Goal: Transaction & Acquisition: Purchase product/service

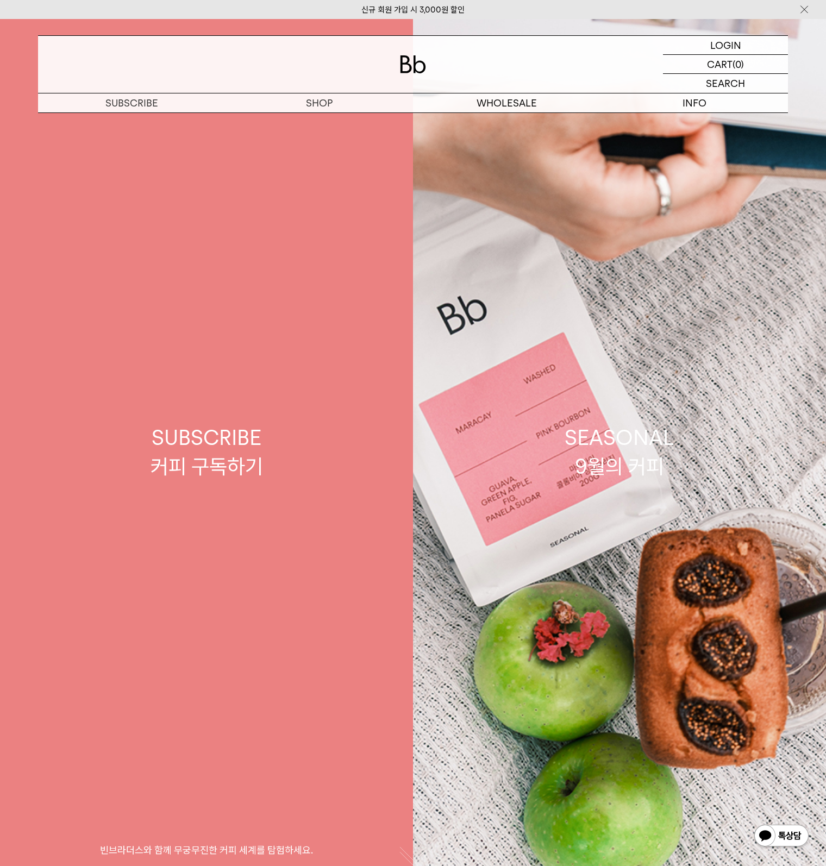
click at [551, 569] on link "SEASONAL 9월의 커피" at bounding box center [619, 452] width 413 height 866
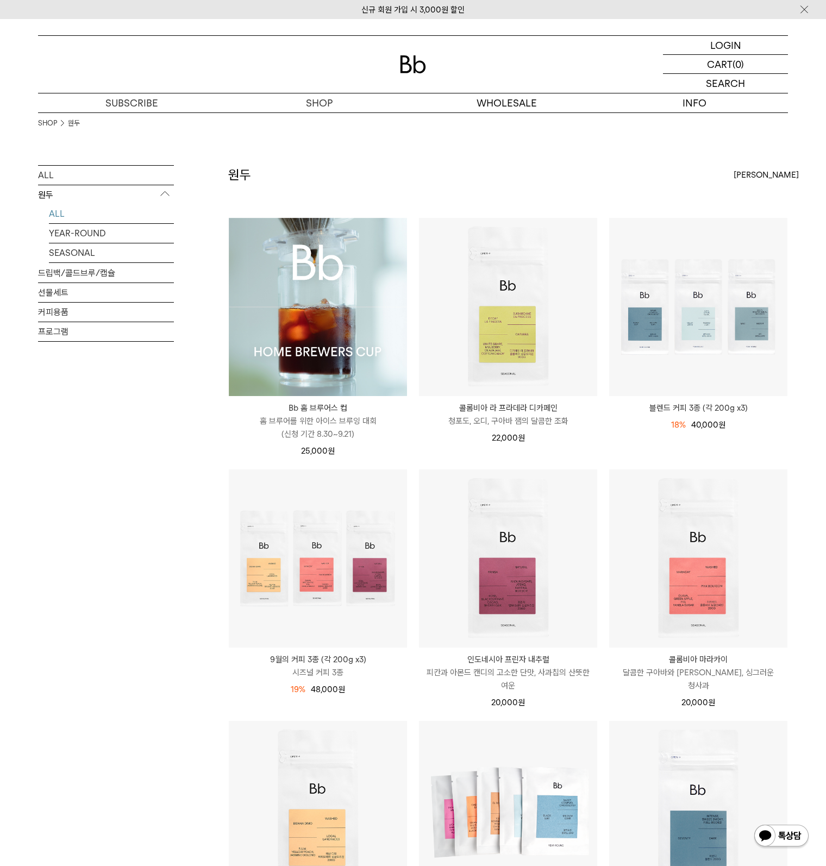
click at [310, 319] on img at bounding box center [318, 307] width 178 height 178
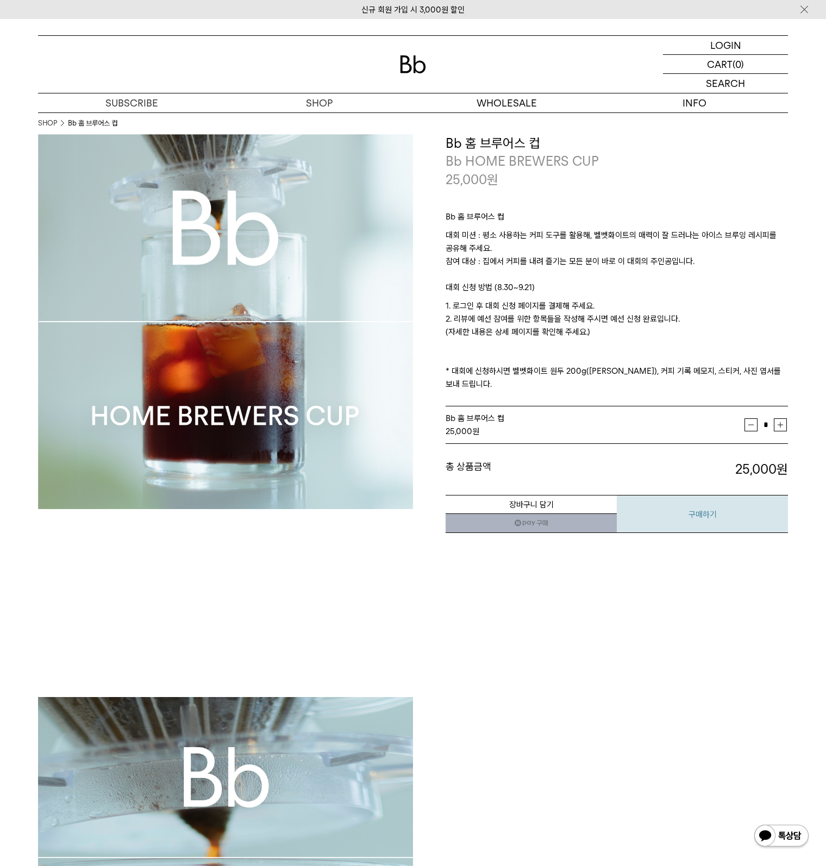
click at [743, 500] on button "구매하기" at bounding box center [701, 514] width 171 height 38
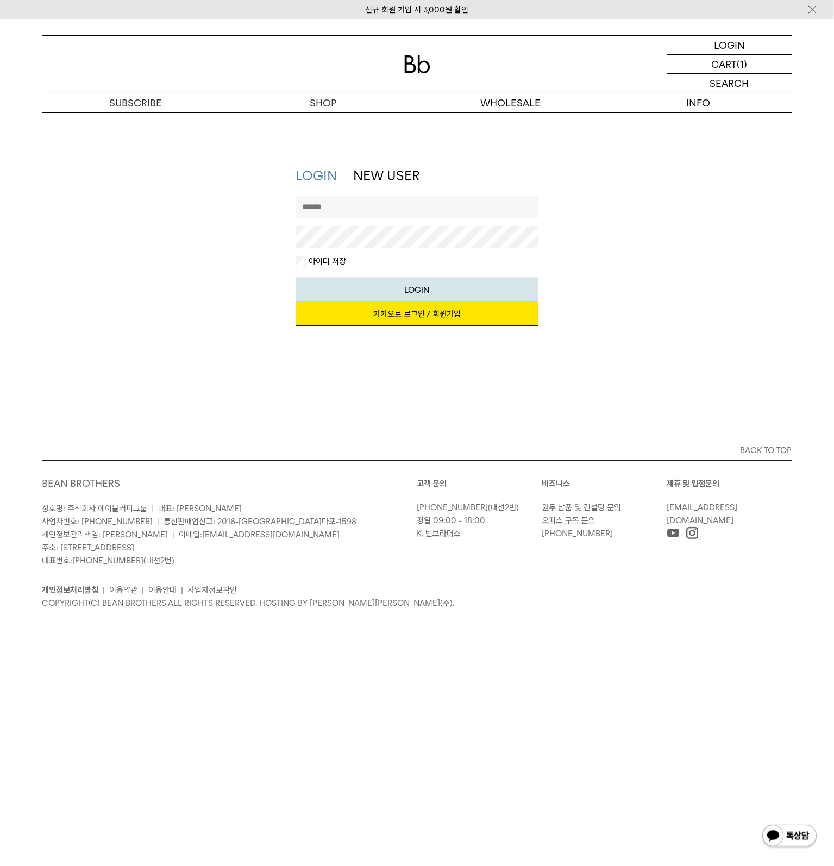
click at [155, 350] on div "LOGIN LOGIN NEW USER 지금 가입하시면 3,000원 쿠폰과 매월 회원 전용 커피 혜택을 드려요. 카카오로 로그인 / 회원가입 아…" at bounding box center [417, 276] width 834 height 328
click at [461, 318] on link "카카오로 로그인 / 회원가입" at bounding box center [416, 314] width 243 height 24
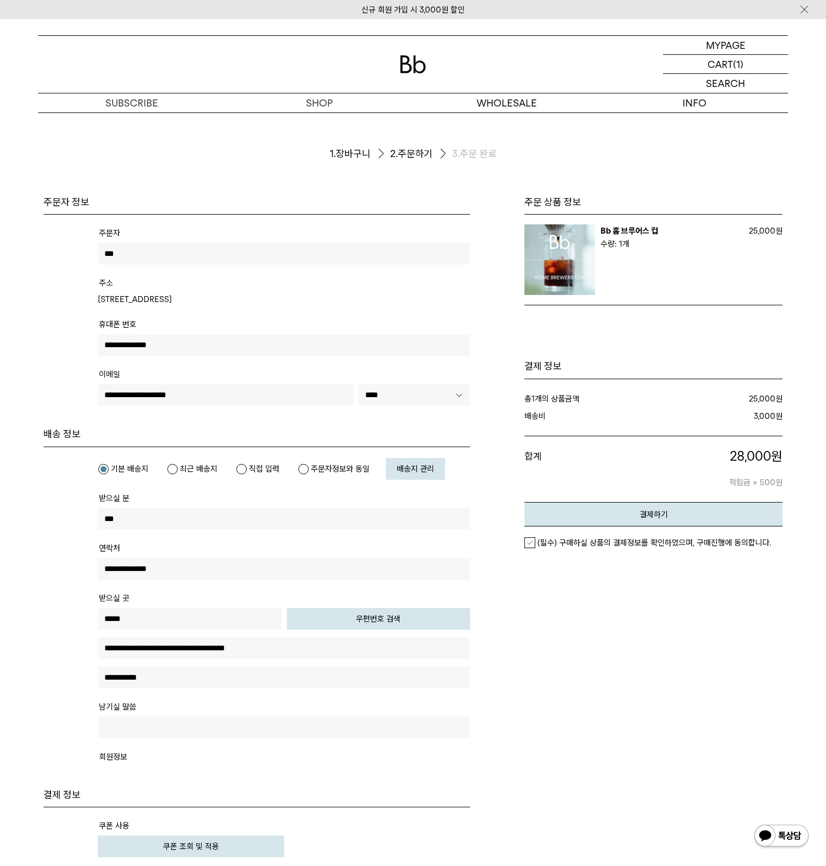
click at [333, 118] on ol "1. 장바구니 2. 주문하기 3. 주문 완료" at bounding box center [413, 153] width 750 height 83
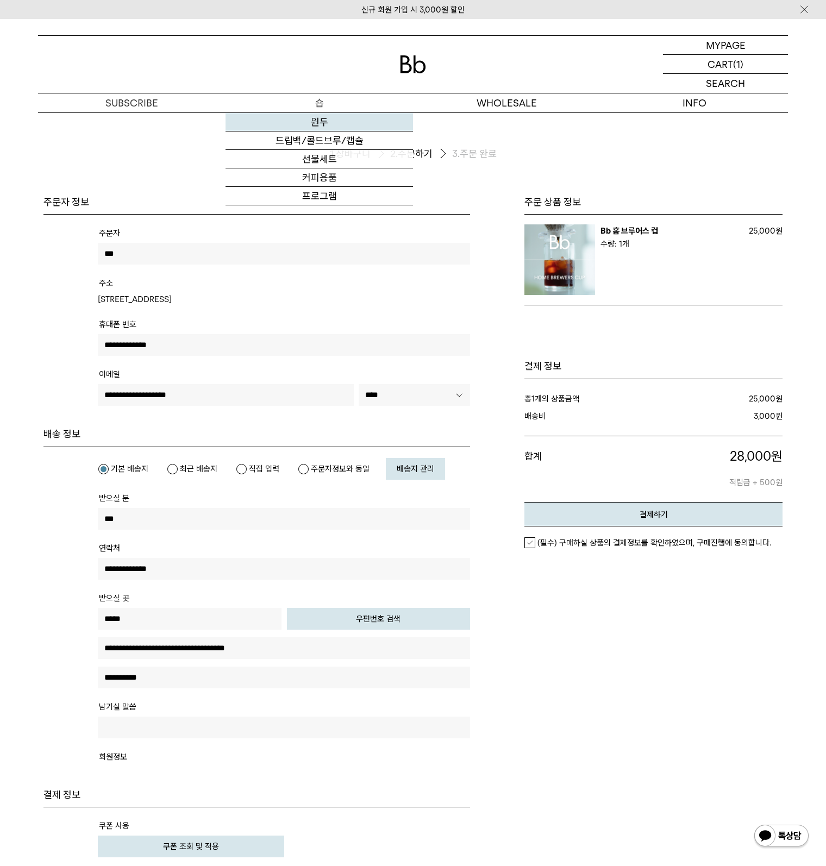
click at [326, 121] on link "원두" at bounding box center [318, 122] width 187 height 18
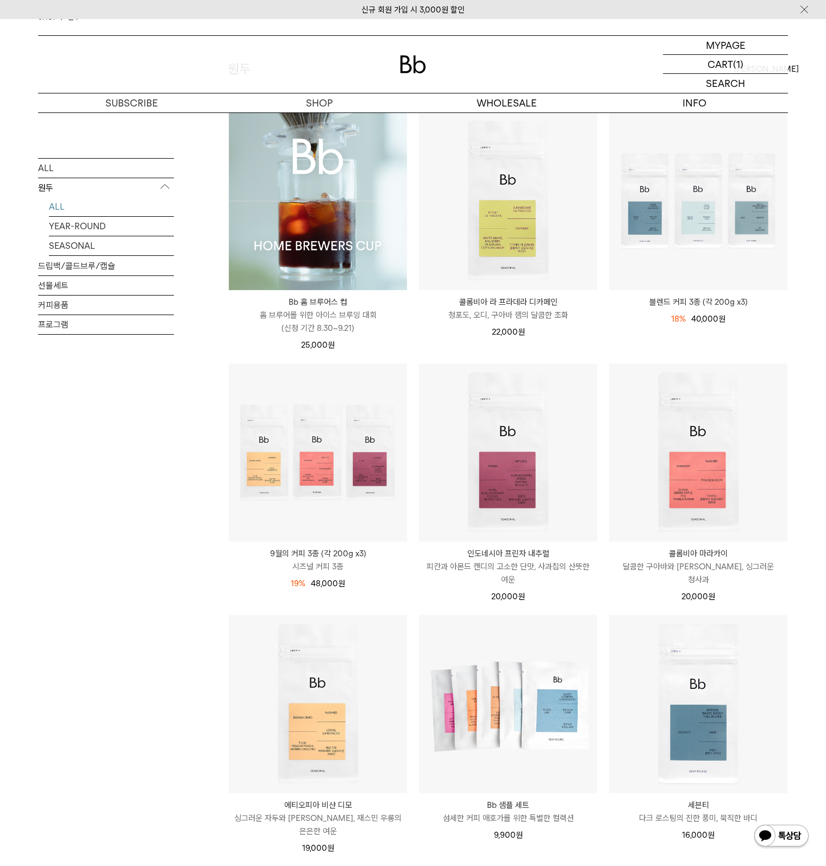
scroll to position [326, 0]
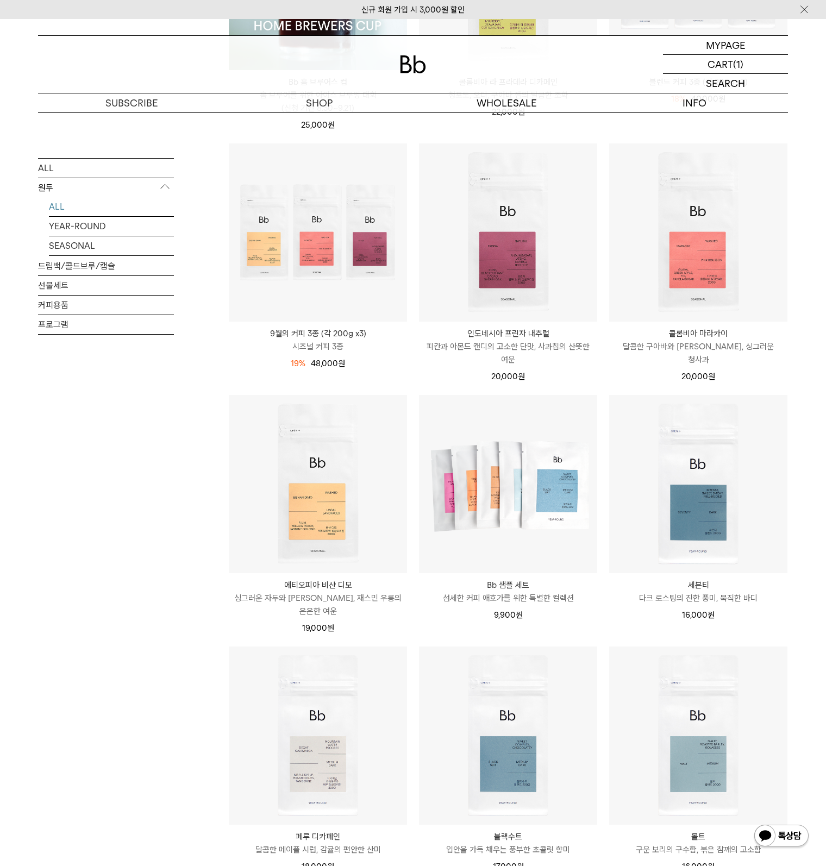
click at [135, 516] on div "ALL 원두 ALL YEAR-ROUND SEASONAL 드립백/콜드브루/캡슐 선물세트 커피용품 프로그램" at bounding box center [106, 535] width 136 height 1392
click at [132, 509] on div "ALL 원두 ALL YEAR-ROUND SEASONAL 드립백/콜드브루/캡슐 선물세트 커피용품 프로그램" at bounding box center [106, 535] width 136 height 1392
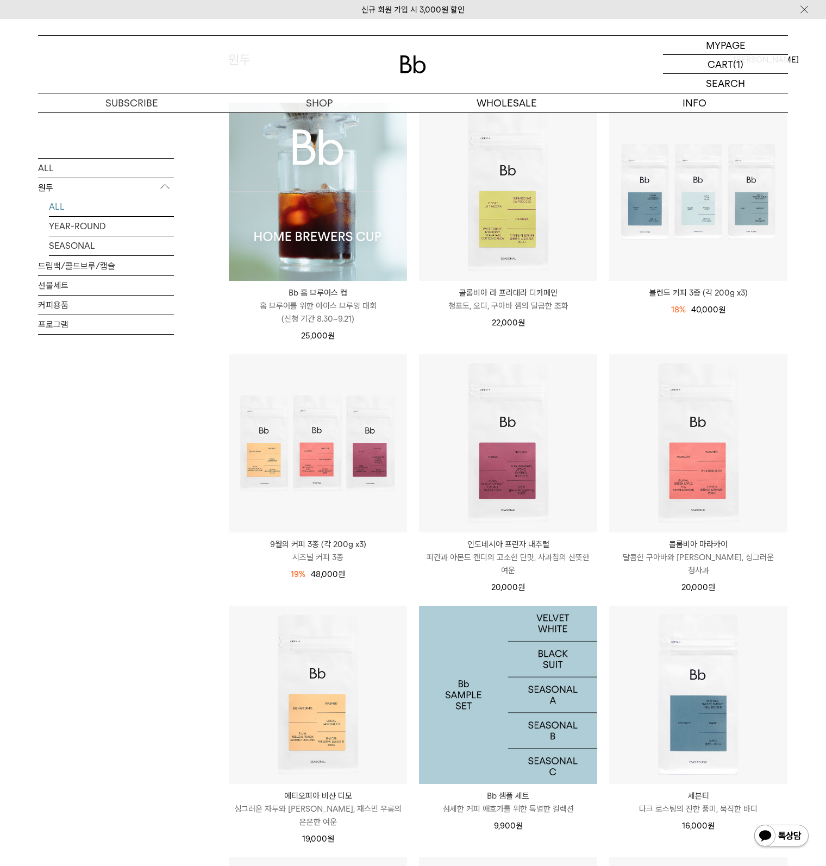
scroll to position [0, 0]
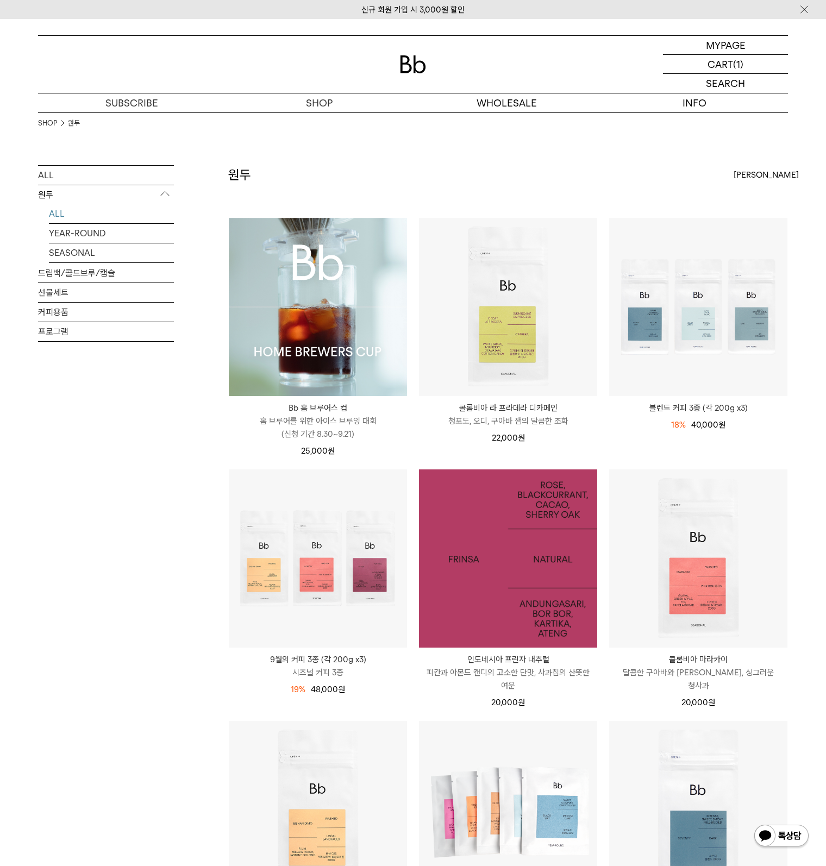
click at [508, 607] on img at bounding box center [508, 558] width 178 height 178
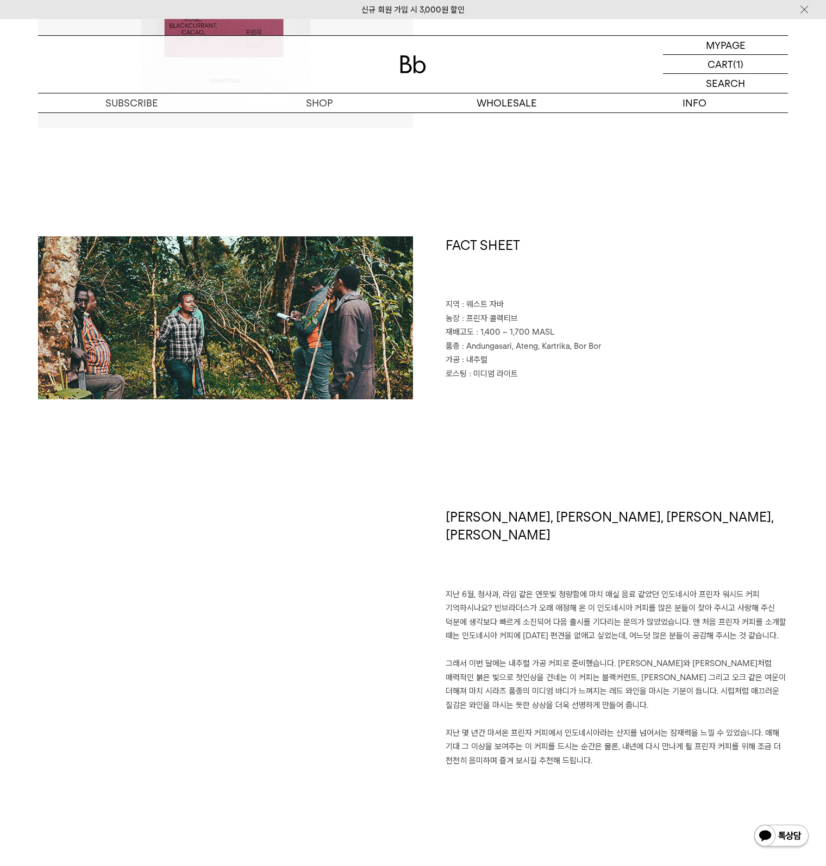
scroll to position [543, 0]
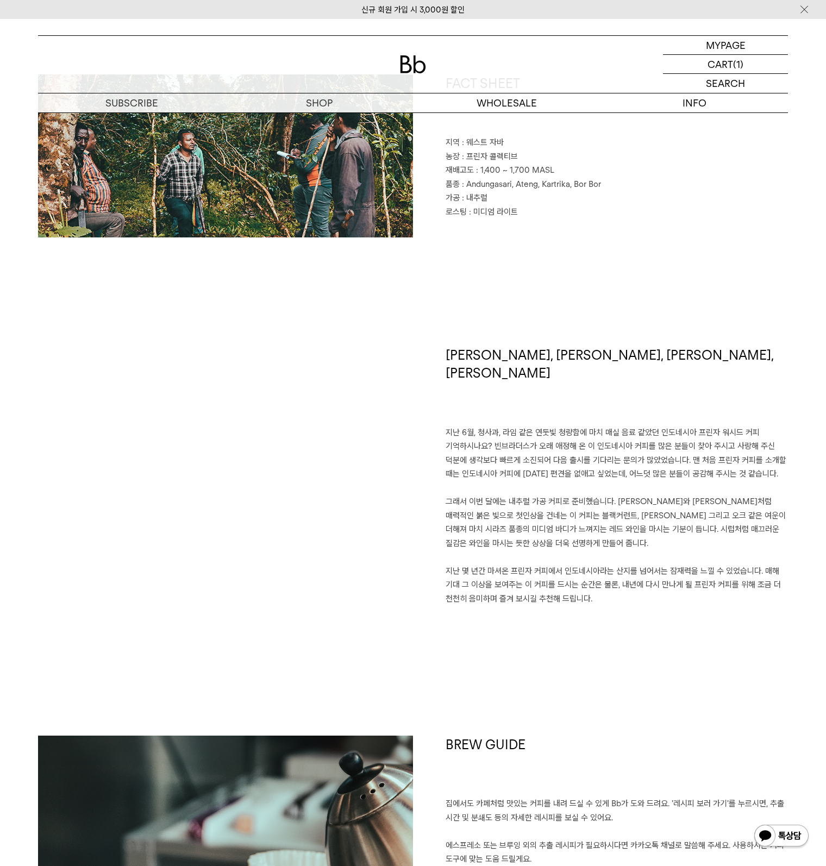
click at [526, 556] on p "지난 6월, 청사과, 라임 같은 연둣빛 청량함에 마치 매실 음료 같았던 인도네시아 프린자 워시드 커피 기억하시나요? 빈브라더스가 오래 애정해 …" at bounding box center [616, 516] width 342 height 180
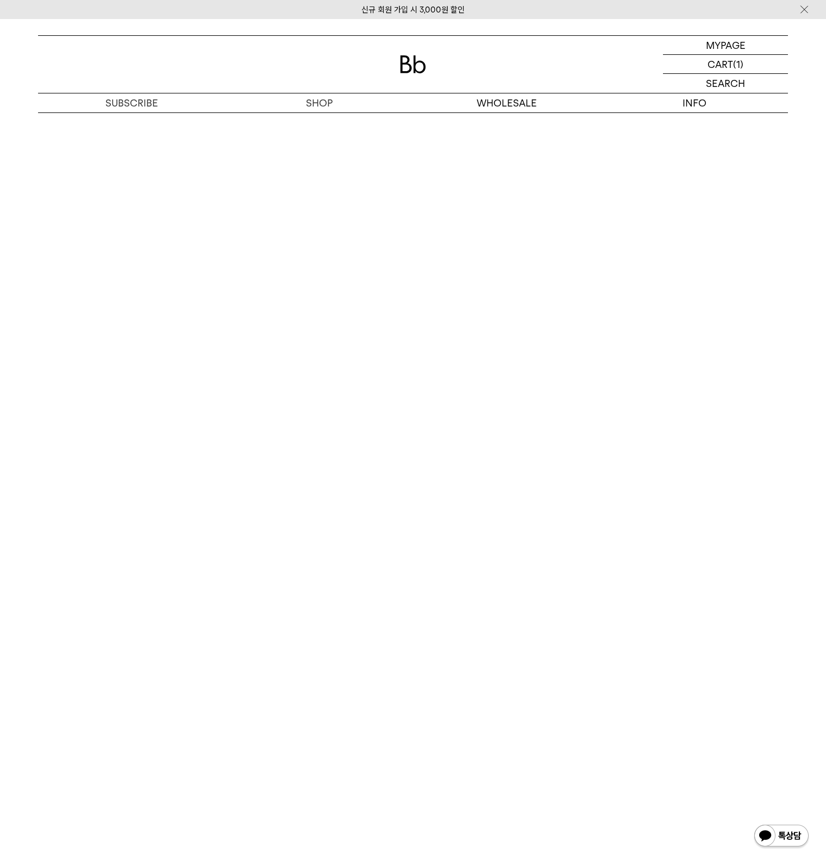
scroll to position [2499, 0]
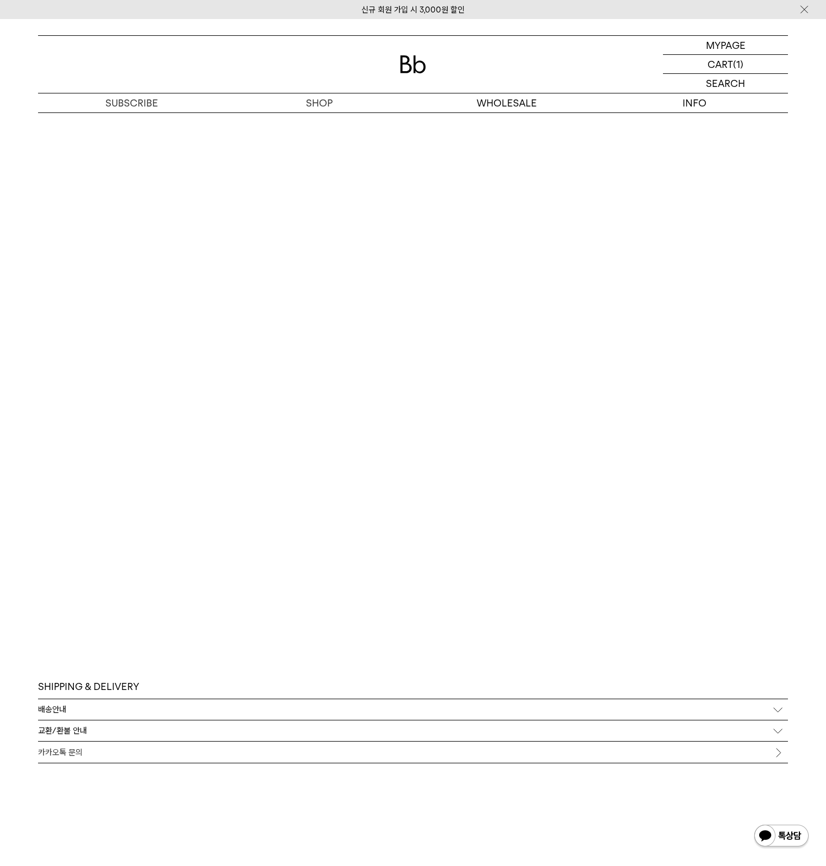
drag, startPoint x: 467, startPoint y: 663, endPoint x: 460, endPoint y: 666, distance: 7.6
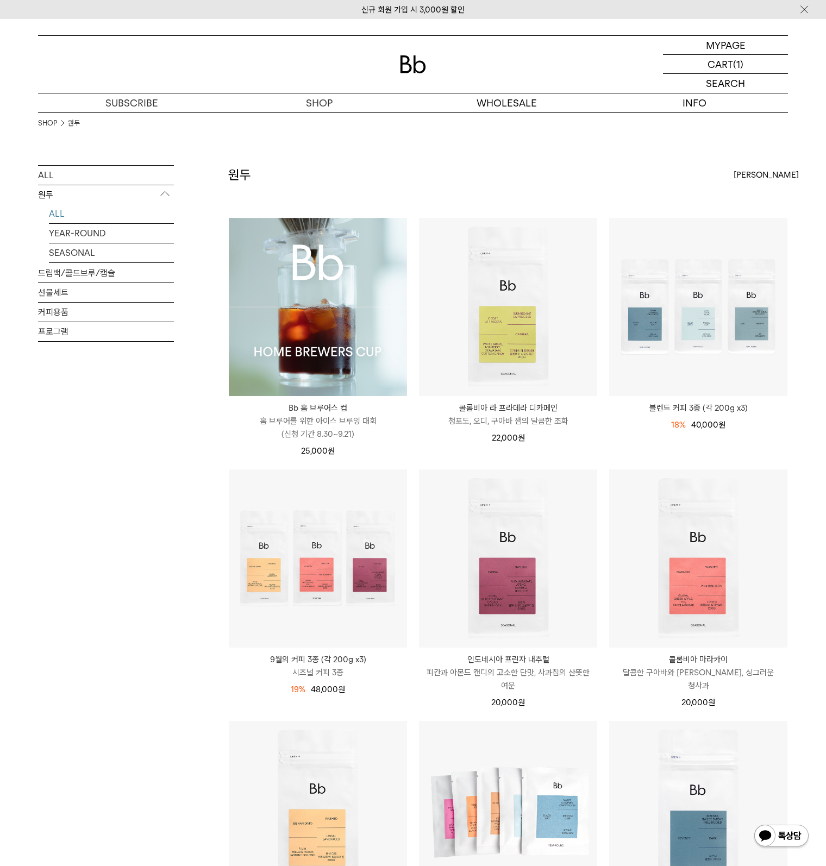
click at [36, 594] on div "SHOP 원두 ALL 원두 ALL YEAR-ROUND SEASONAL 드립백/콜드브루/캡슐 선물세트 커피용품 프로그램 원두" at bounding box center [413, 834] width 782 height 1445
click at [67, 336] on link "프로그램" at bounding box center [106, 331] width 136 height 19
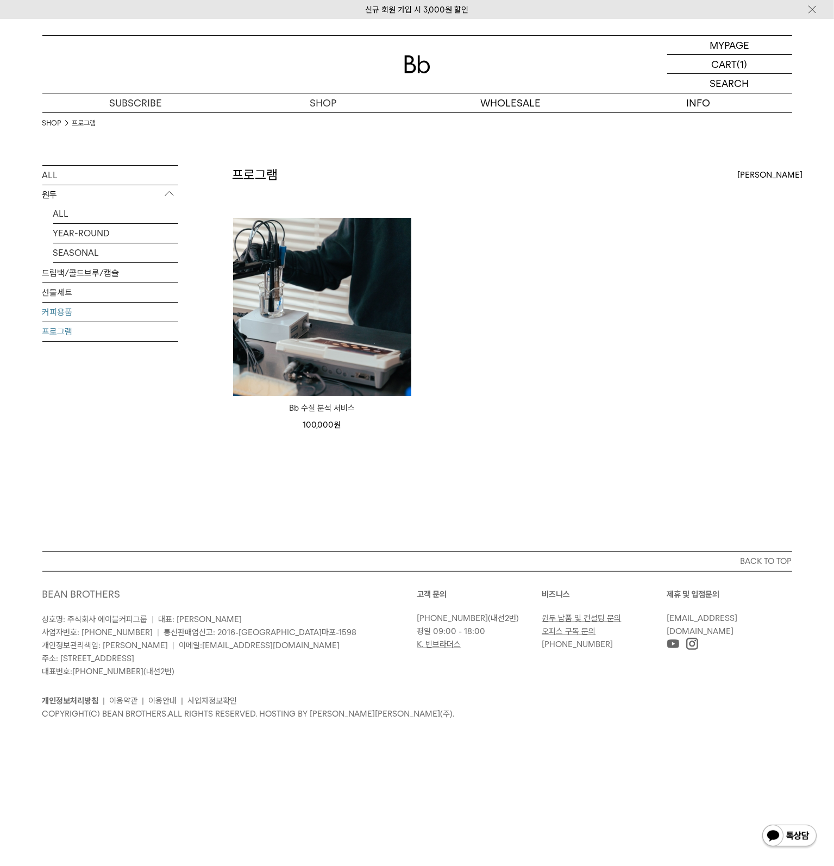
click at [86, 314] on link "커피용품" at bounding box center [110, 312] width 136 height 19
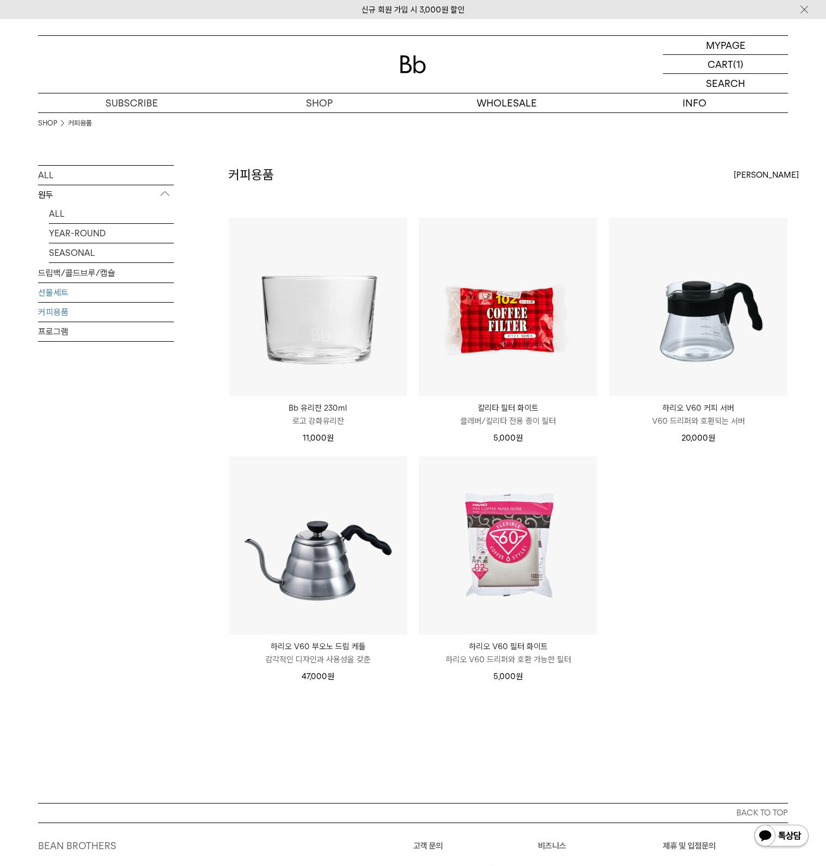
click at [55, 294] on link "선물세트" at bounding box center [106, 292] width 136 height 19
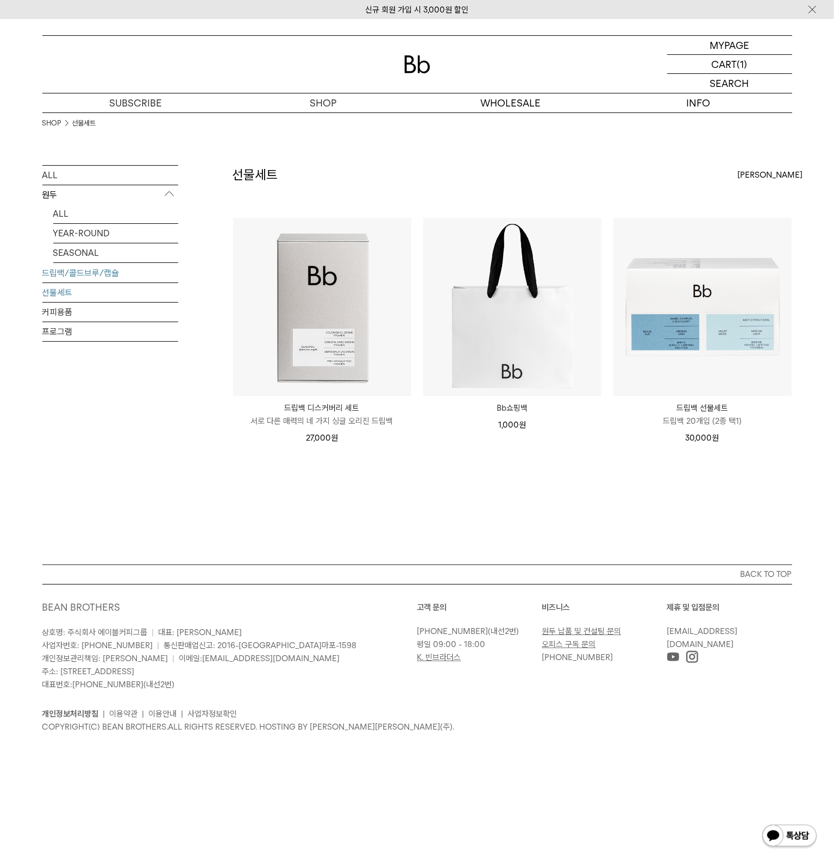
click at [80, 270] on link "드립백/콜드브루/캡슐" at bounding box center [110, 272] width 136 height 19
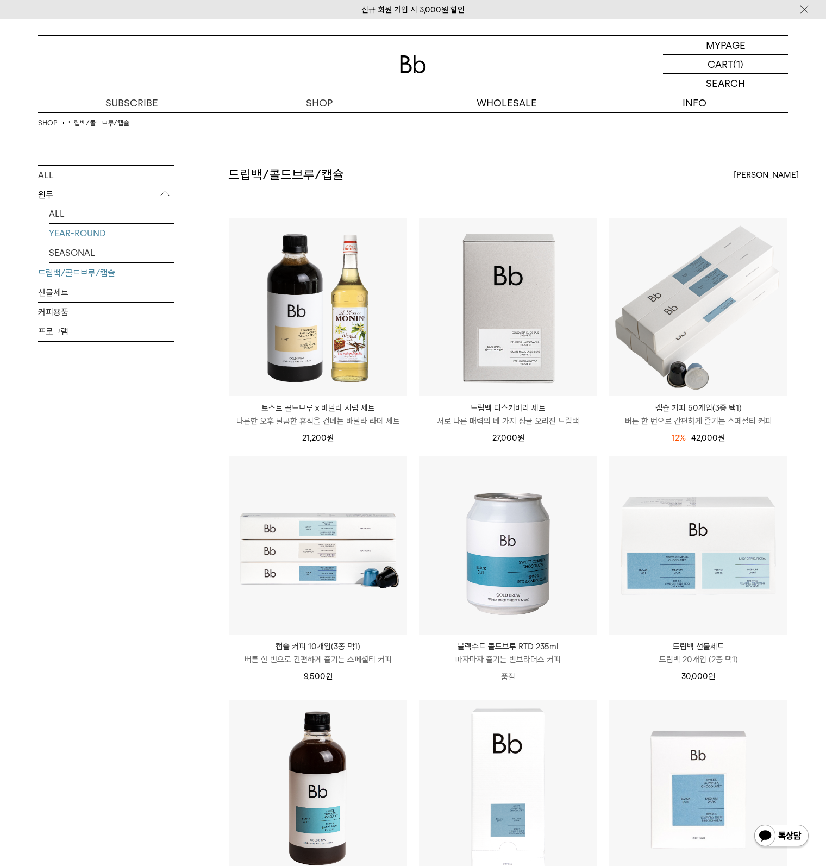
click at [70, 233] on link "YEAR-ROUND" at bounding box center [111, 233] width 125 height 19
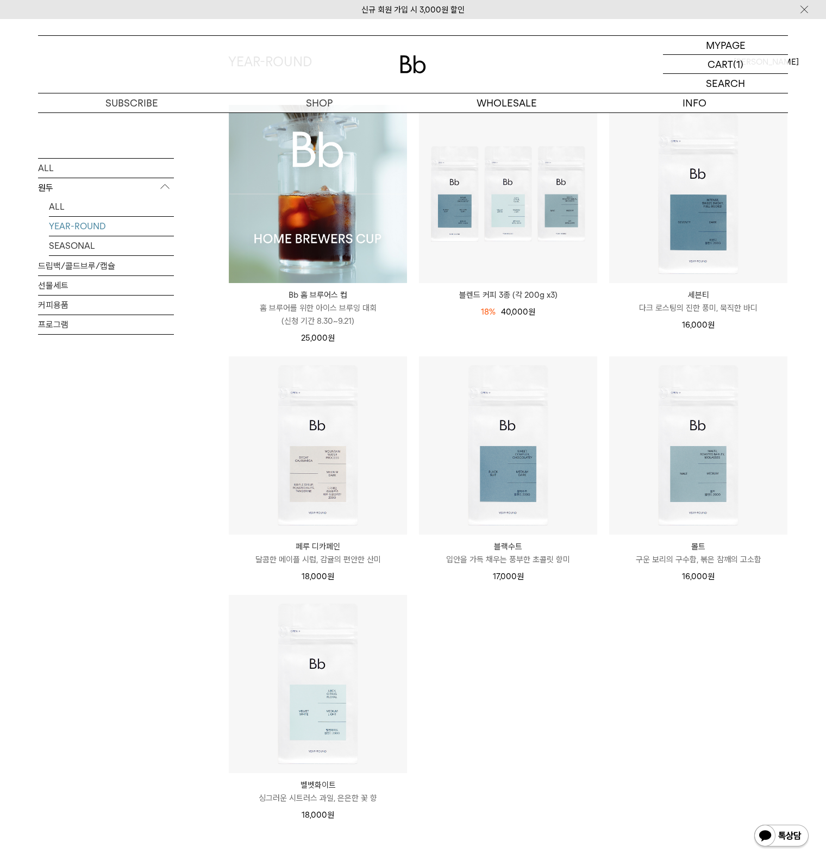
scroll to position [54, 0]
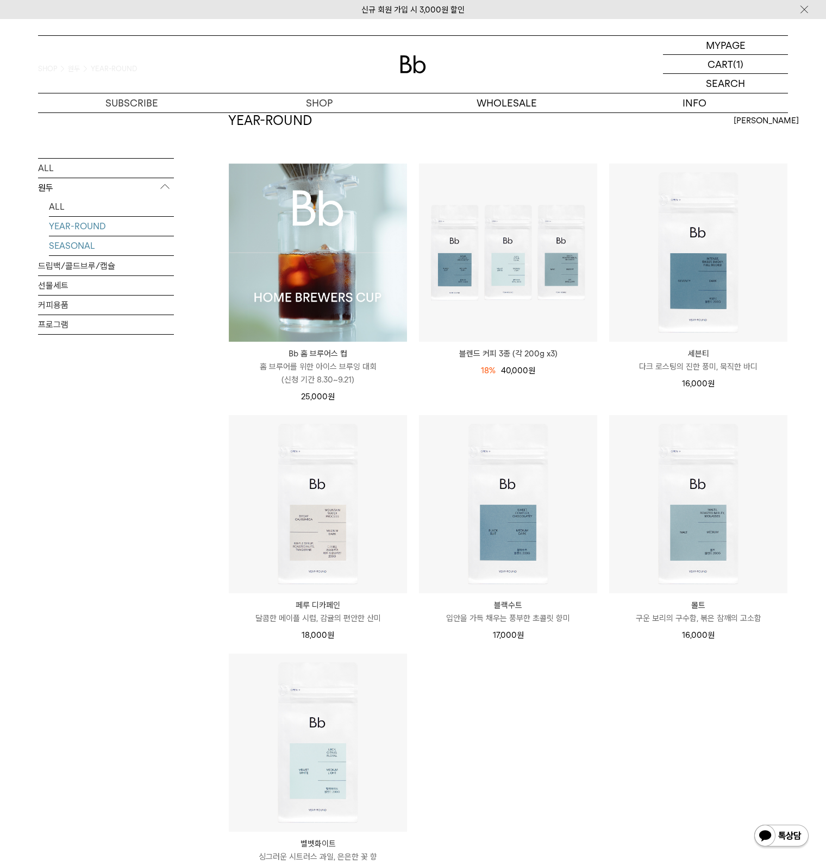
click at [68, 248] on link "SEASONAL" at bounding box center [111, 245] width 125 height 19
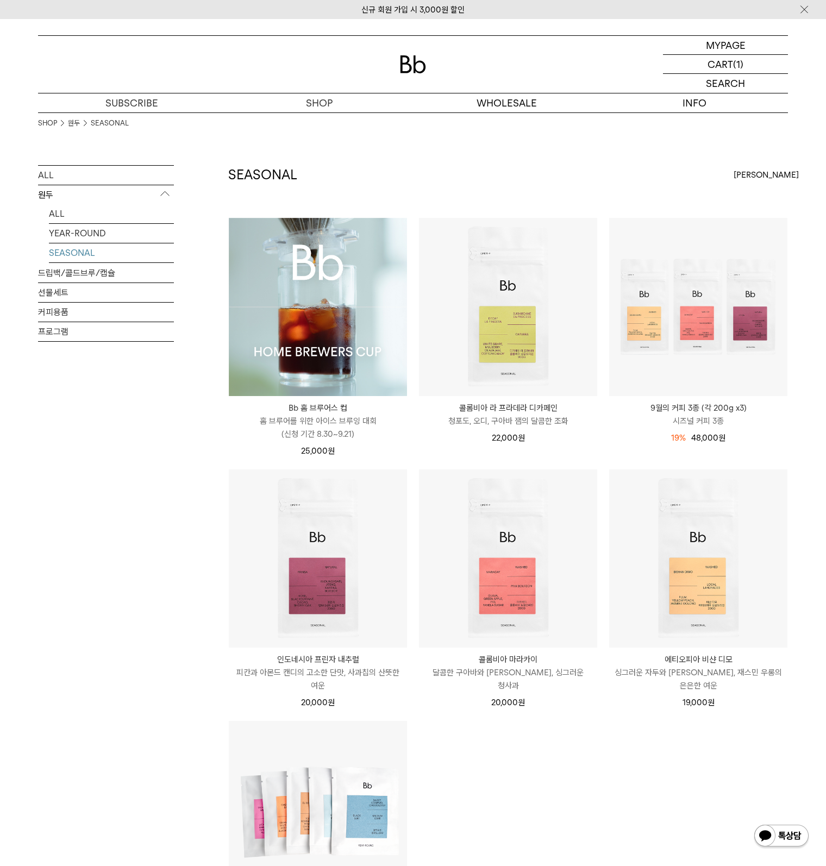
click at [104, 727] on div "ALL 원두 ALL YEAR-ROUND SEASONAL 드립백/콜드브루/캡슐 선물세트 커피용품 프로그램" at bounding box center [106, 616] width 136 height 902
click at [108, 728] on div "ALL 원두 ALL YEAR-ROUND SEASONAL 드립백/콜드브루/캡슐 선물세트 커피용품 프로그램" at bounding box center [106, 616] width 136 height 902
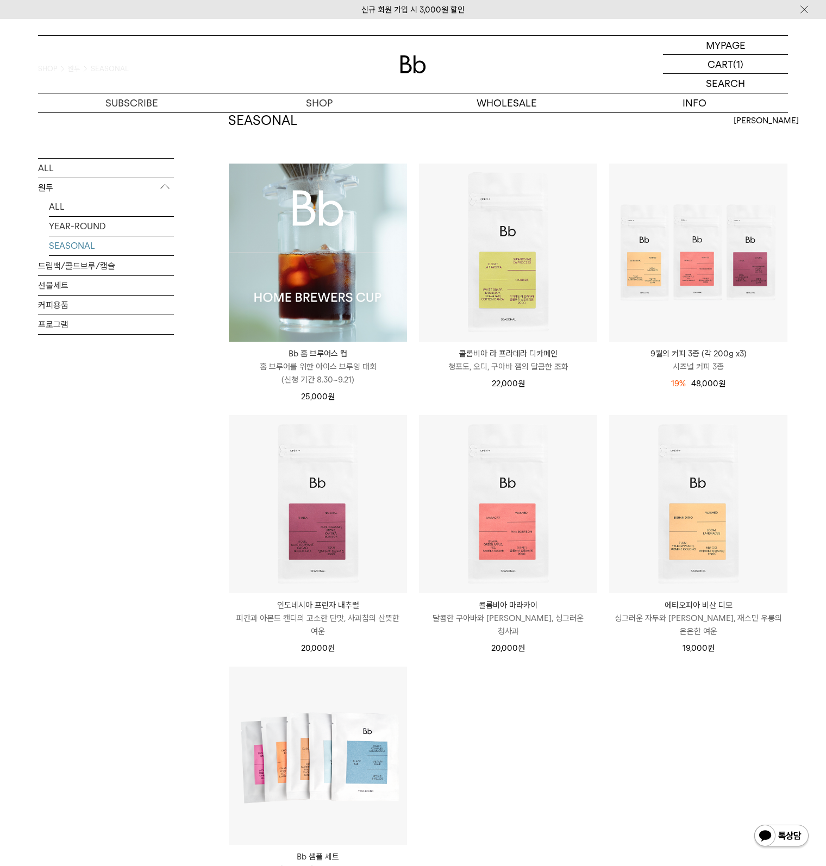
scroll to position [109, 0]
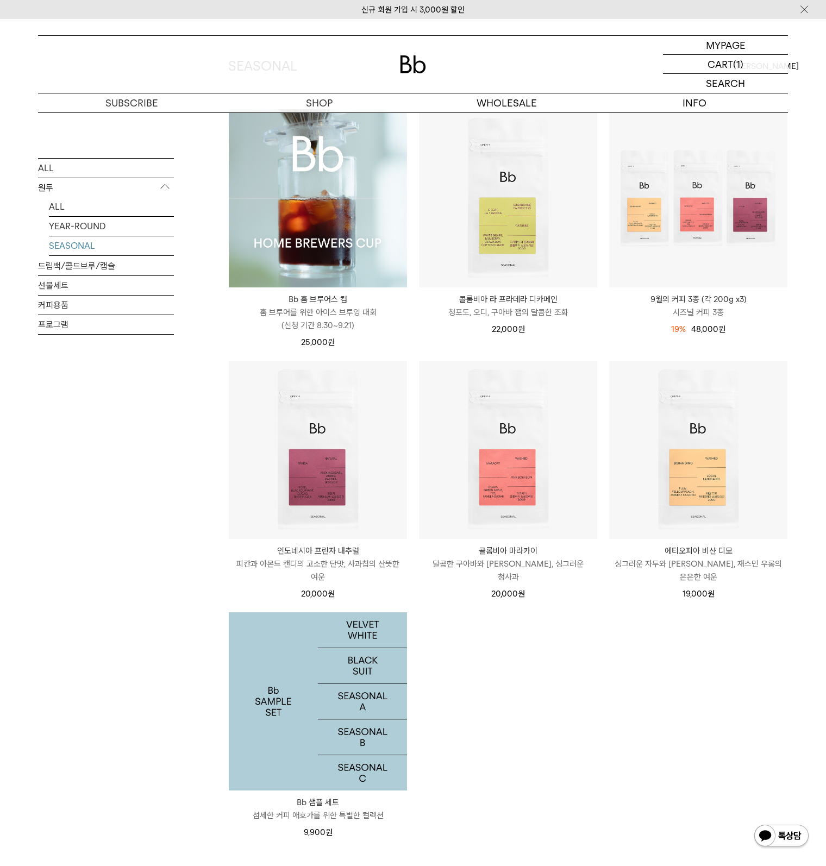
click at [298, 757] on img at bounding box center [318, 701] width 178 height 178
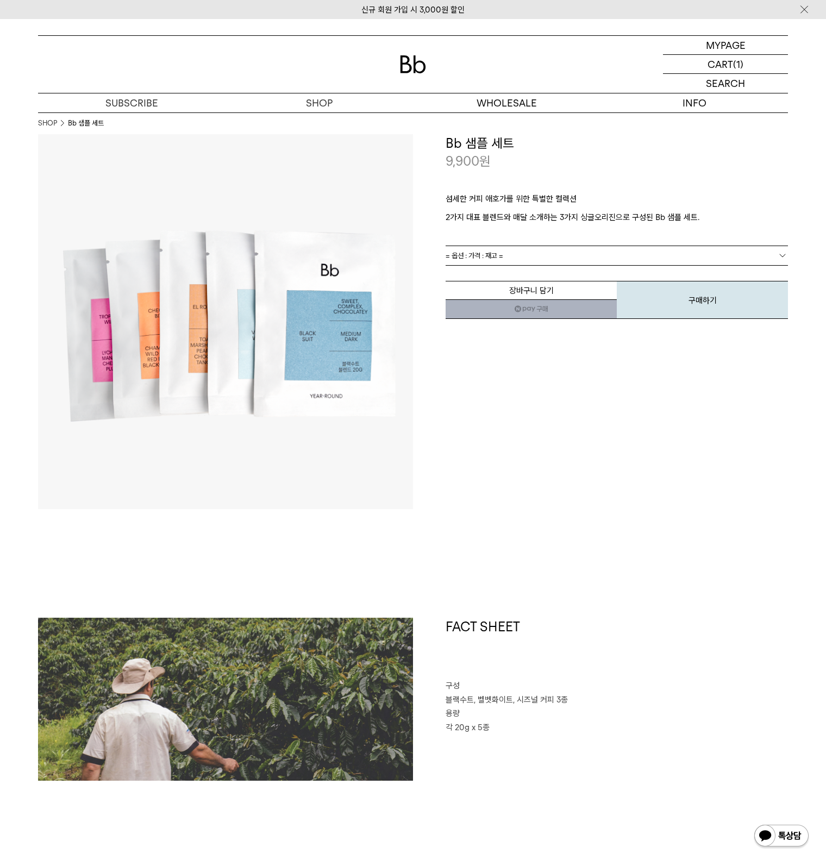
click at [509, 259] on link "= 옵션 : 가격 : 재고 =" at bounding box center [616, 255] width 342 height 19
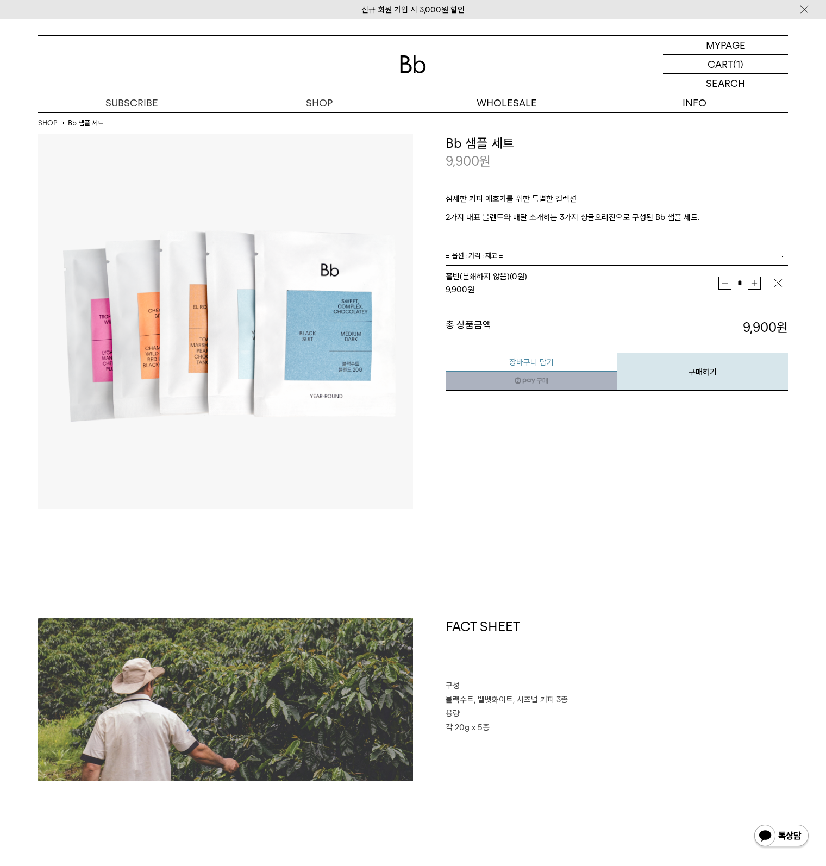
click at [552, 363] on button "장바구니 담기" at bounding box center [530, 362] width 171 height 19
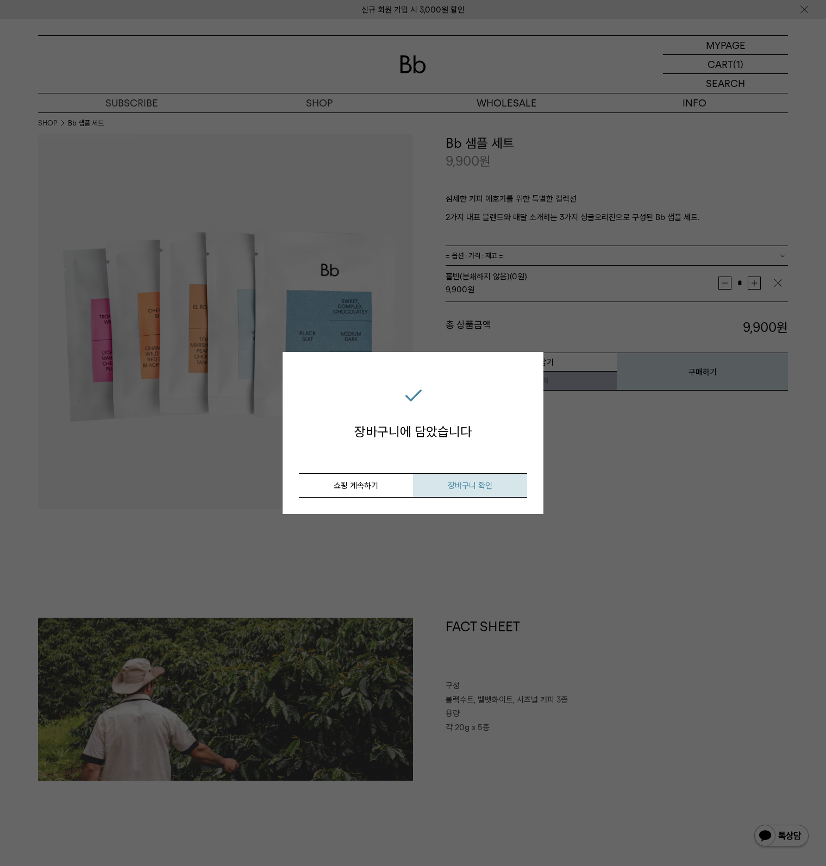
click at [481, 488] on span "장바구니 확인" at bounding box center [470, 486] width 45 height 10
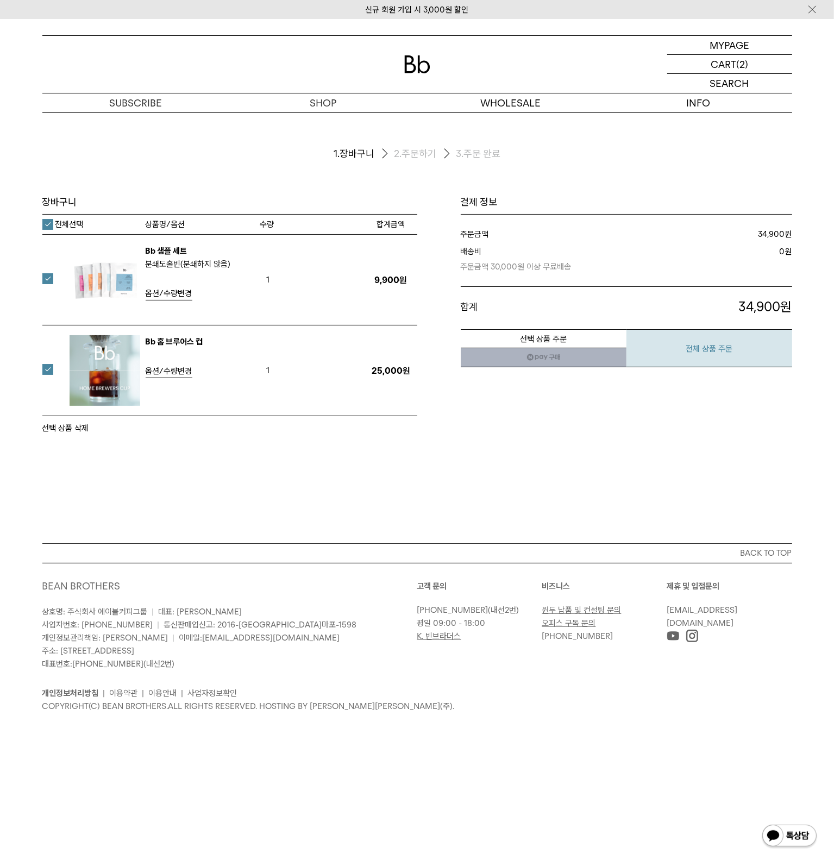
click at [668, 354] on button "전체 상품 주문" at bounding box center [709, 348] width 166 height 38
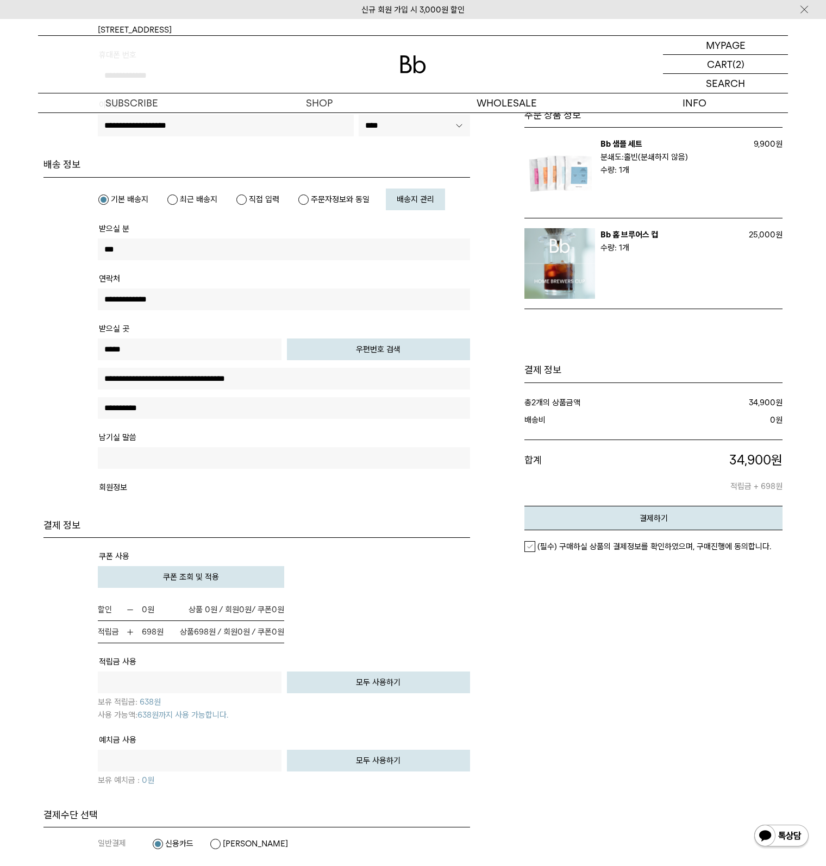
scroll to position [272, 0]
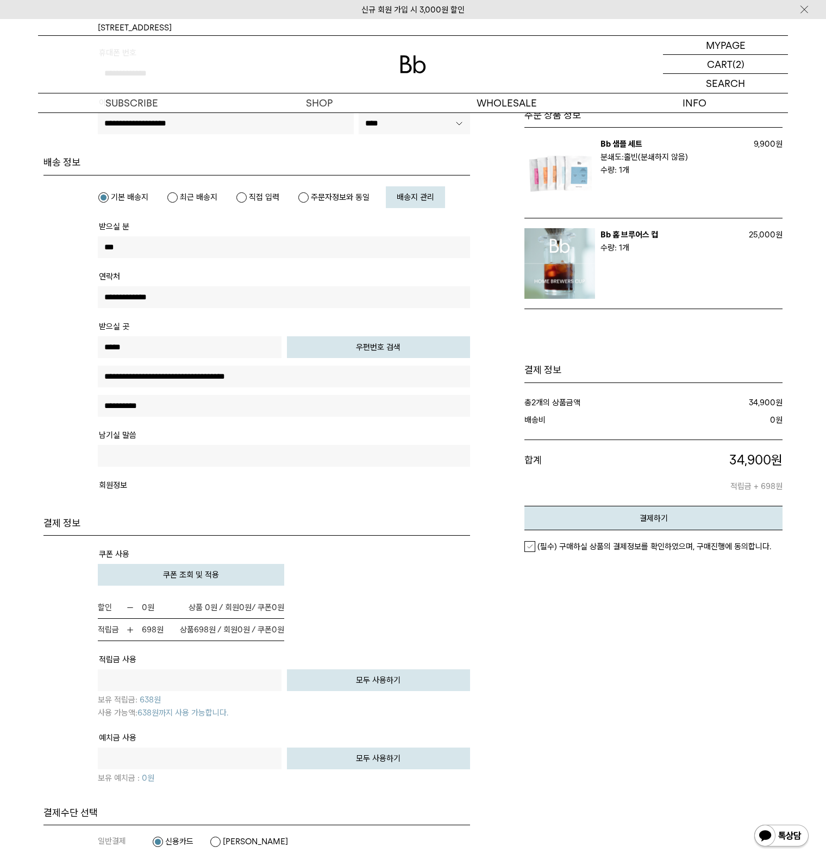
click at [228, 567] on button "쿠폰 조회 및 적용" at bounding box center [191, 575] width 186 height 22
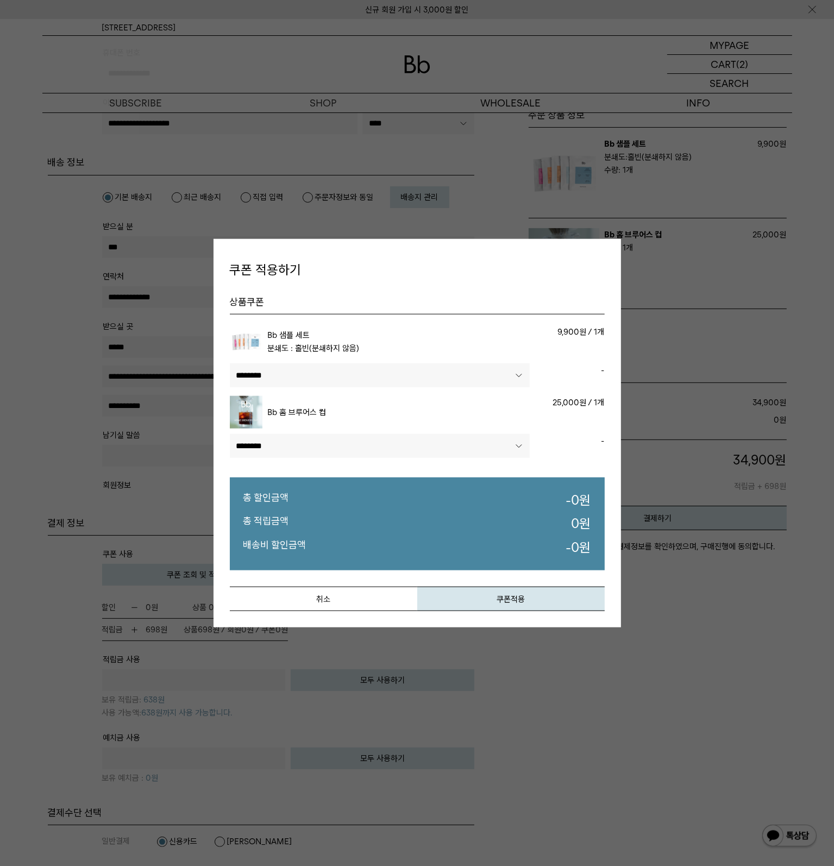
click at [323, 378] on select"] "******** ********" at bounding box center [380, 375] width 300 height 24
click at [326, 375] on select"] "******** ********" at bounding box center [380, 375] width 300 height 24
click at [290, 442] on select"] "******** ********" at bounding box center [380, 446] width 300 height 24
click at [326, 368] on select"] "******** ********" at bounding box center [380, 375] width 300 height 24
select select"] "******"
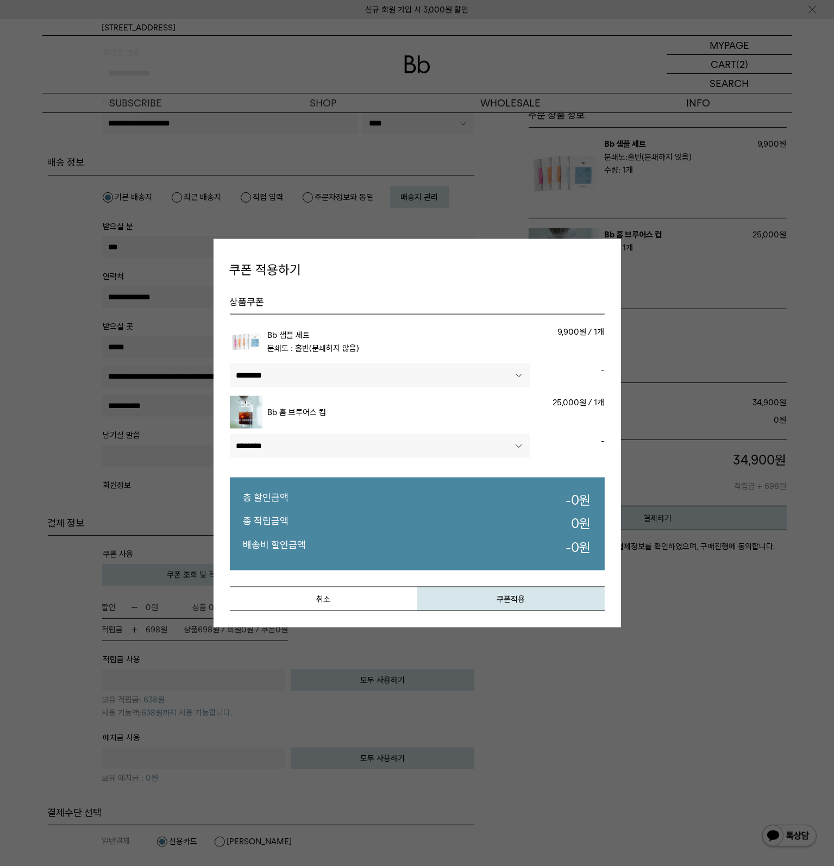
click at [230, 363] on select"] "******** ********" at bounding box center [380, 375] width 300 height 24
click at [290, 452] on select"] "******** ********" at bounding box center [380, 446] width 300 height 24
select select"] "******"
click at [230, 434] on select"] "******** ********" at bounding box center [380, 446] width 300 height 24
select select"]
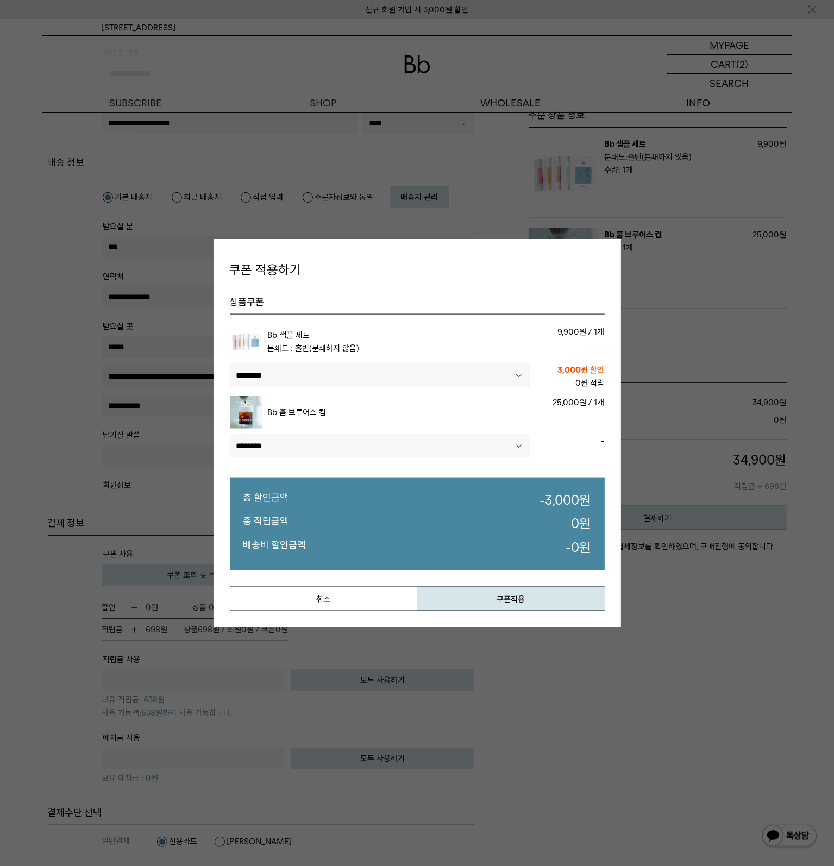
click at [468, 600] on button "쿠폰적용" at bounding box center [510, 598] width 187 height 24
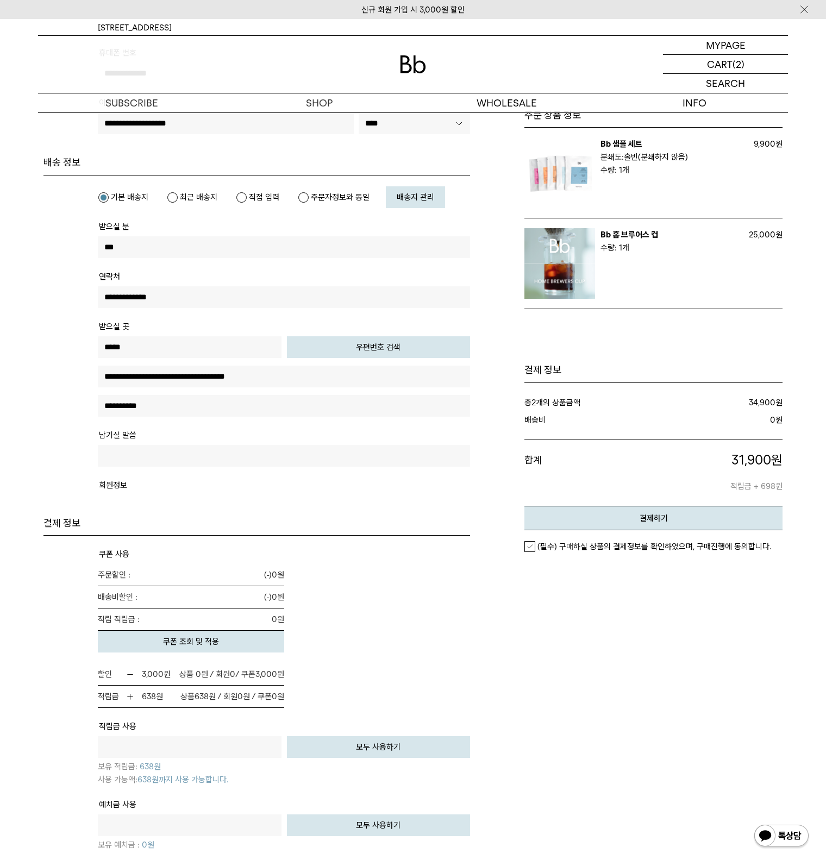
click at [799, 713] on div "주문서작성 / 결제 1. 장바구니 2. 주문하기 3. 주문 완료" at bounding box center [413, 437] width 782 height 1192
click at [413, 742] on button "모두 사용하기" at bounding box center [379, 747] width 184 height 22
type input "***"
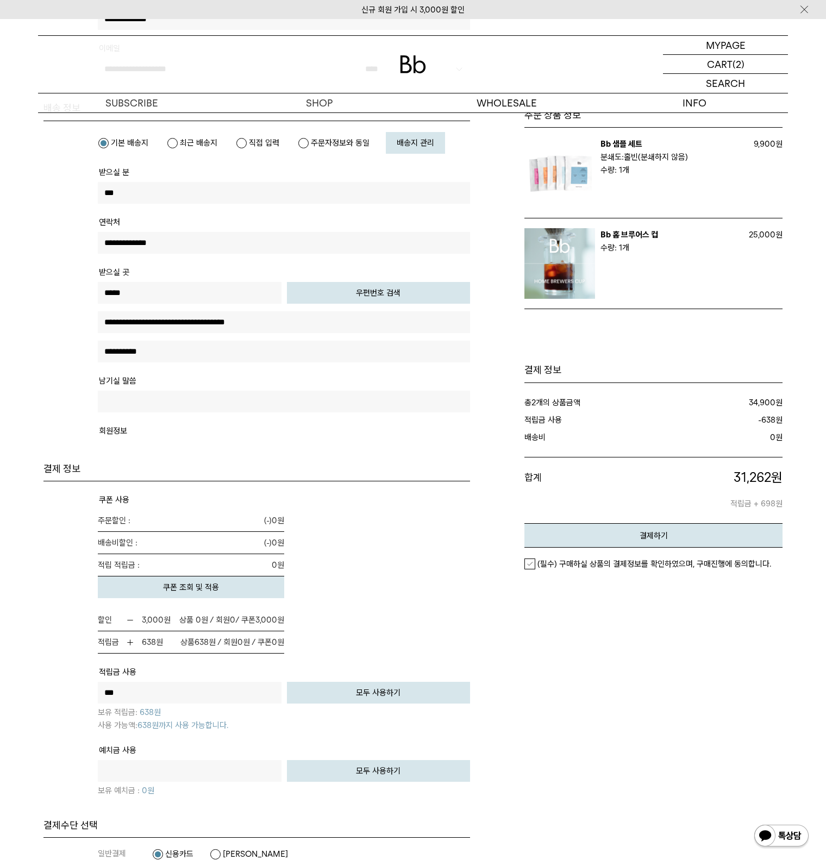
scroll to position [0, 0]
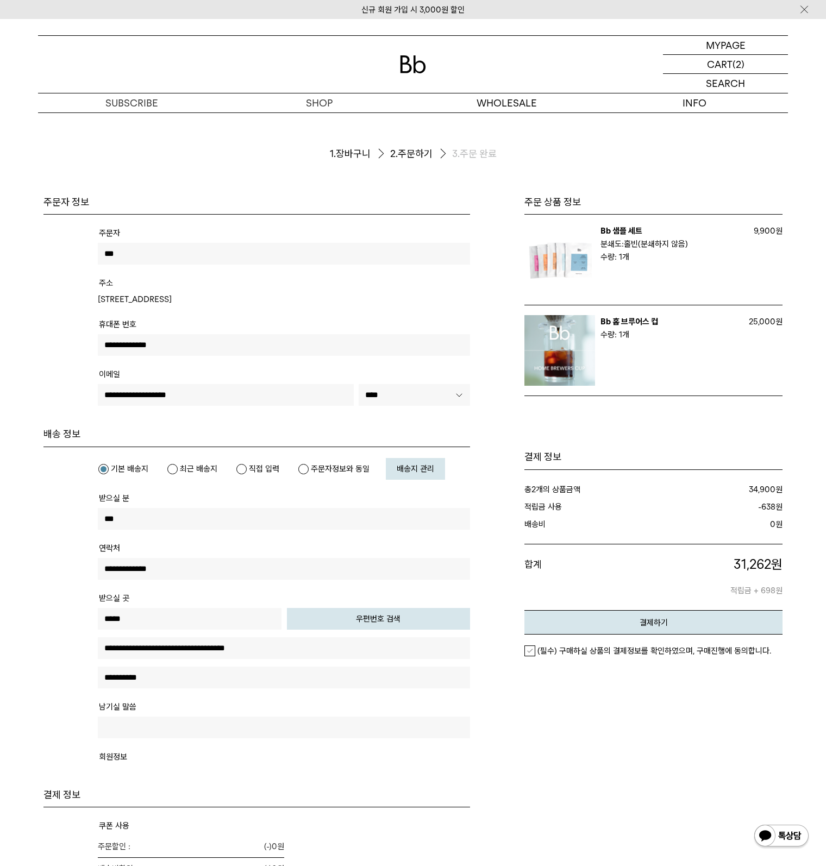
click at [546, 263] on img at bounding box center [559, 259] width 71 height 71
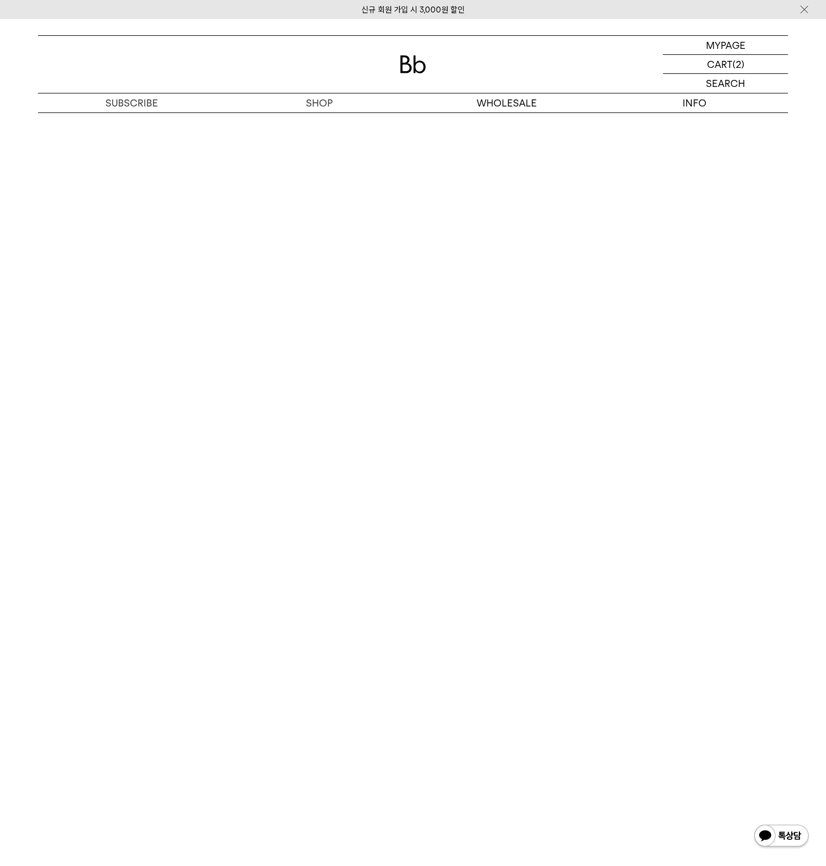
scroll to position [2118, 0]
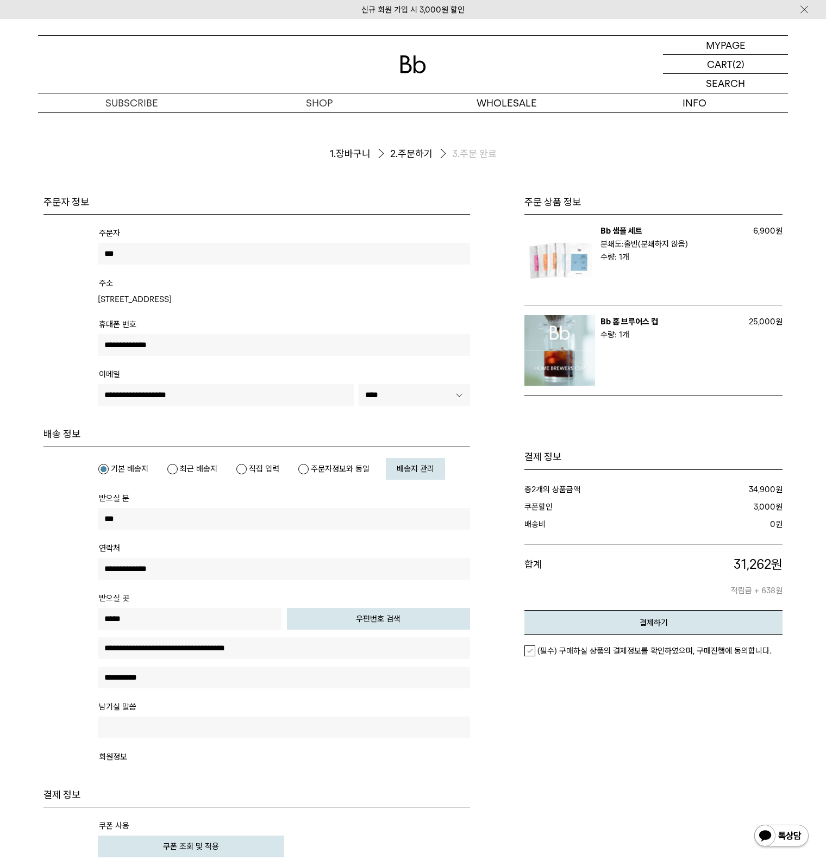
click at [528, 652] on label "(필수) 구매하실 상품의 결제정보를 확인하였으며, 구매진행에 동의합니다." at bounding box center [647, 650] width 247 height 11
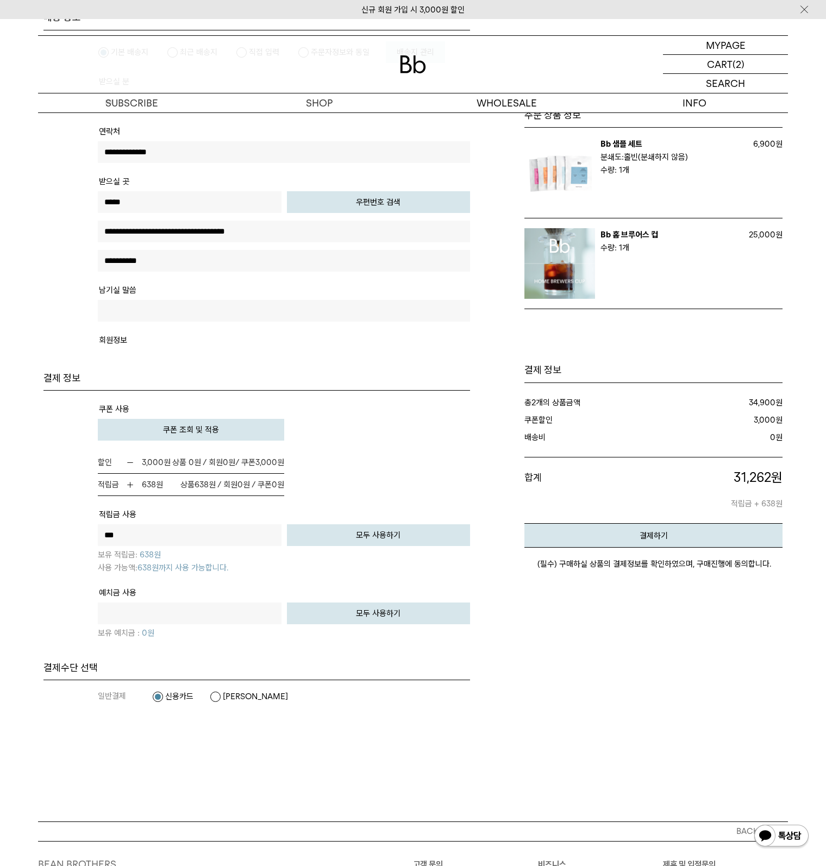
scroll to position [587, 0]
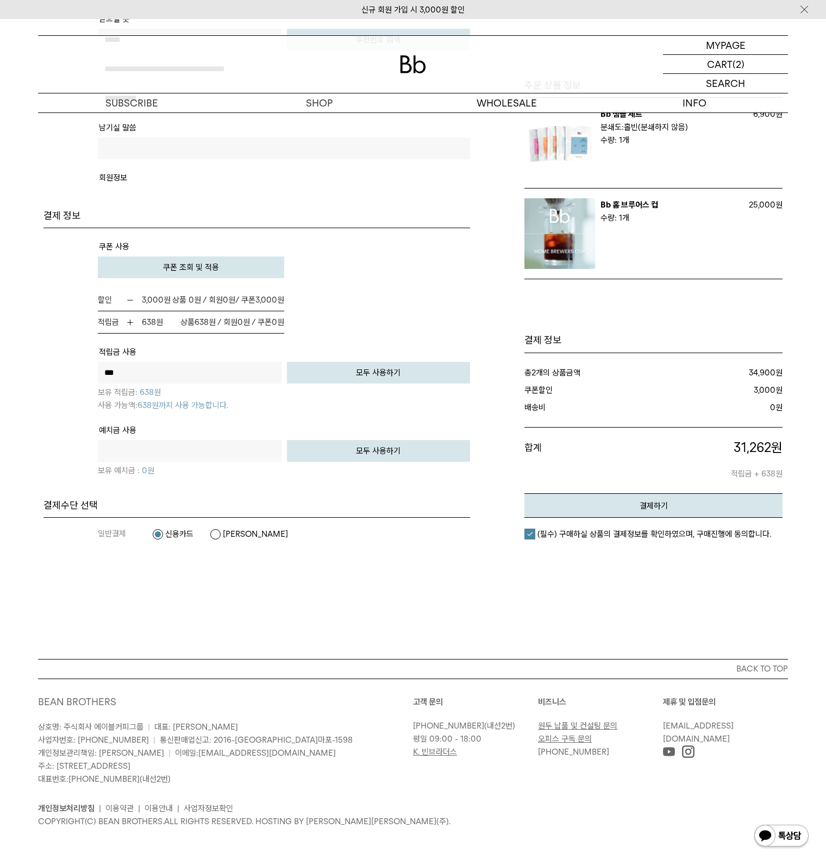
click at [250, 635] on div "주문자 정보" at bounding box center [413, 138] width 750 height 1042
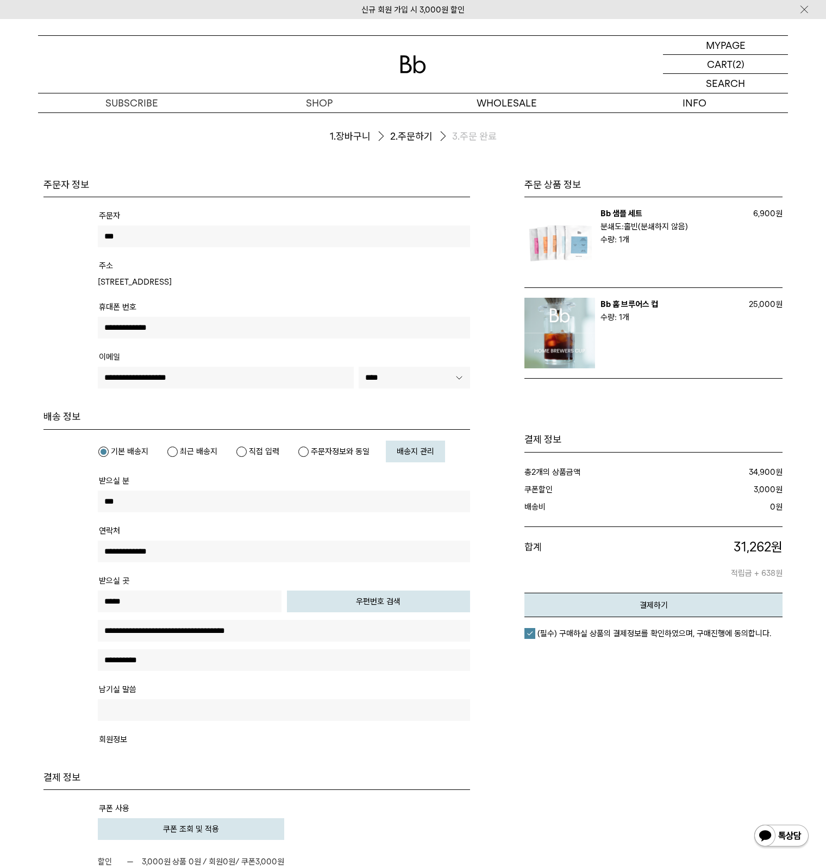
scroll to position [0, 0]
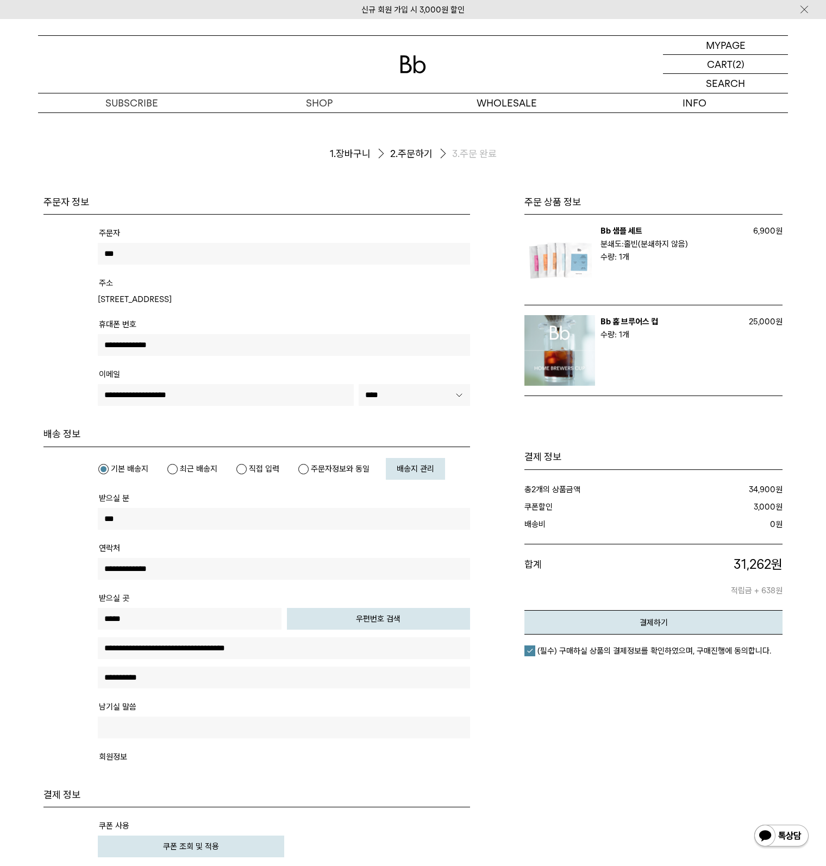
click at [706, 694] on div "주문 상품 정보" at bounding box center [631, 663] width 301 height 934
click at [644, 752] on div "주문 상품 정보" at bounding box center [631, 663] width 301 height 934
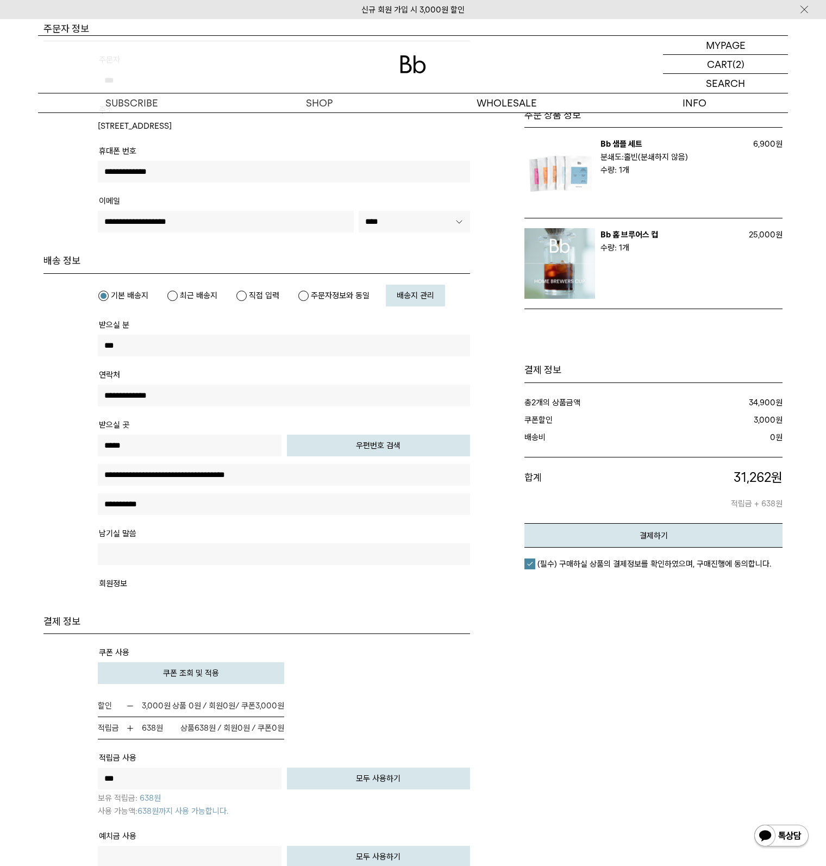
scroll to position [326, 0]
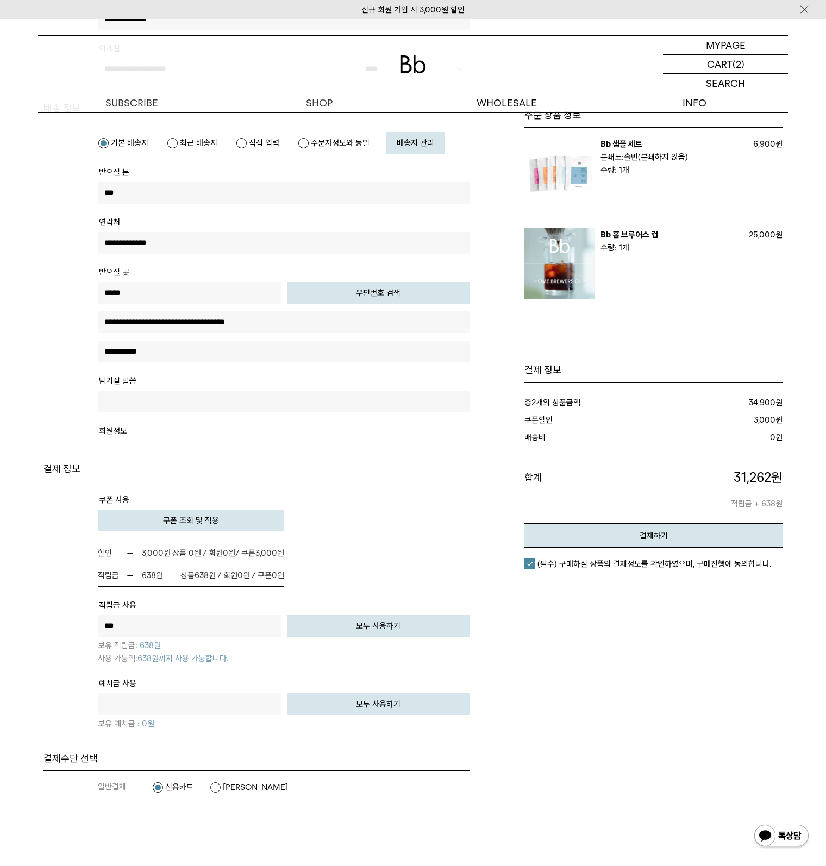
click at [564, 737] on div "주문 상품 정보" at bounding box center [631, 337] width 301 height 934
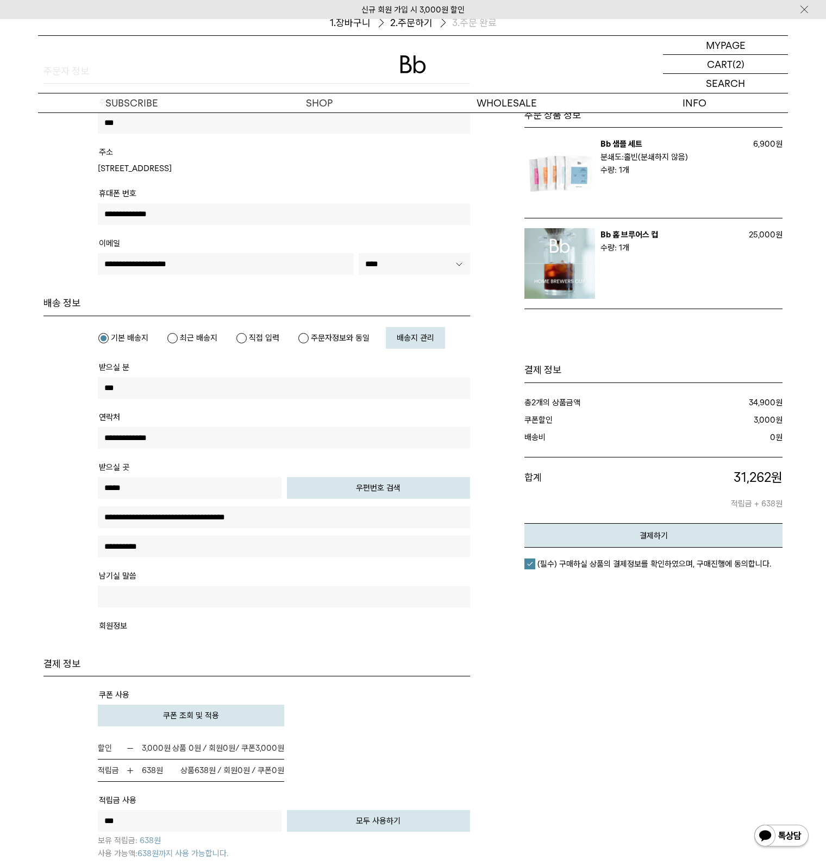
scroll to position [0, 0]
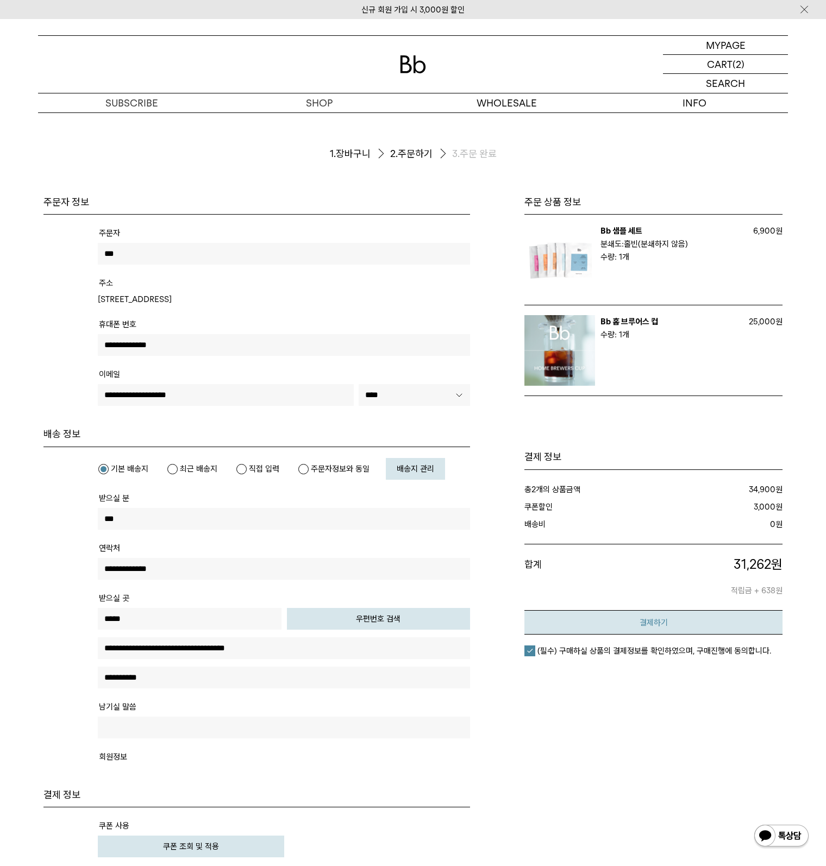
click at [589, 624] on button "결제하기" at bounding box center [653, 622] width 258 height 24
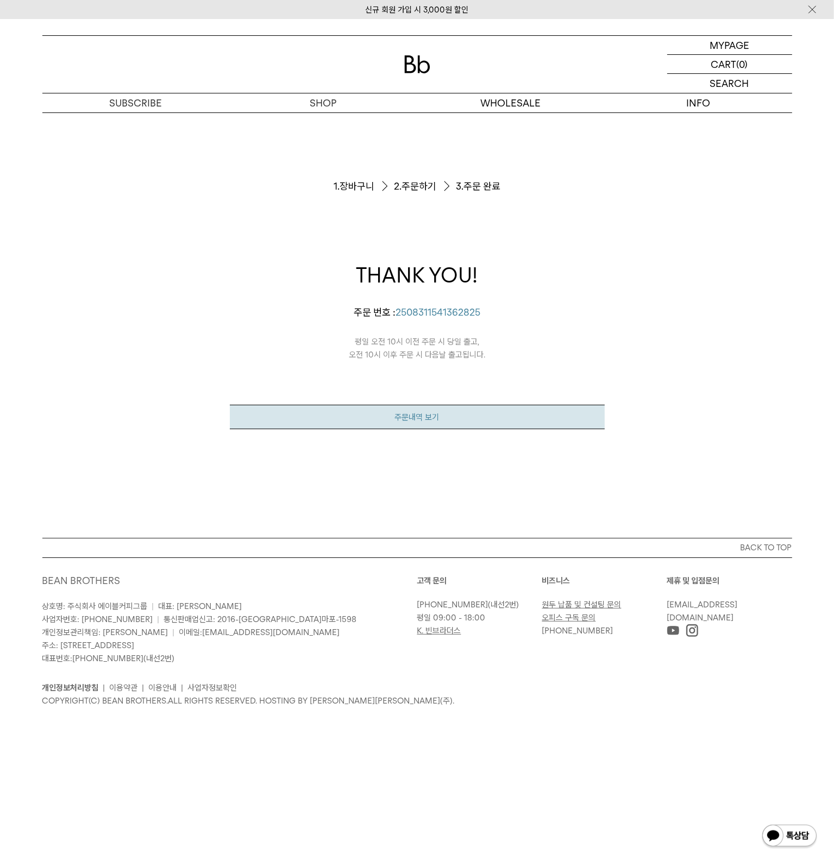
click at [431, 413] on link "주문내역 보기" at bounding box center [417, 417] width 375 height 24
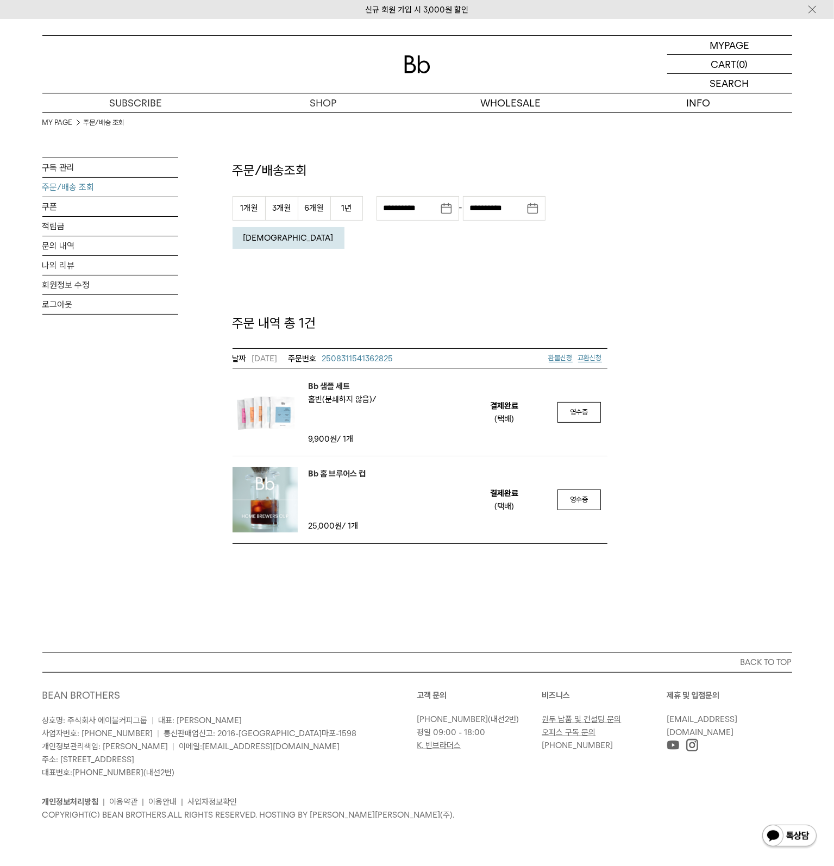
click at [253, 467] on img at bounding box center [264, 499] width 65 height 65
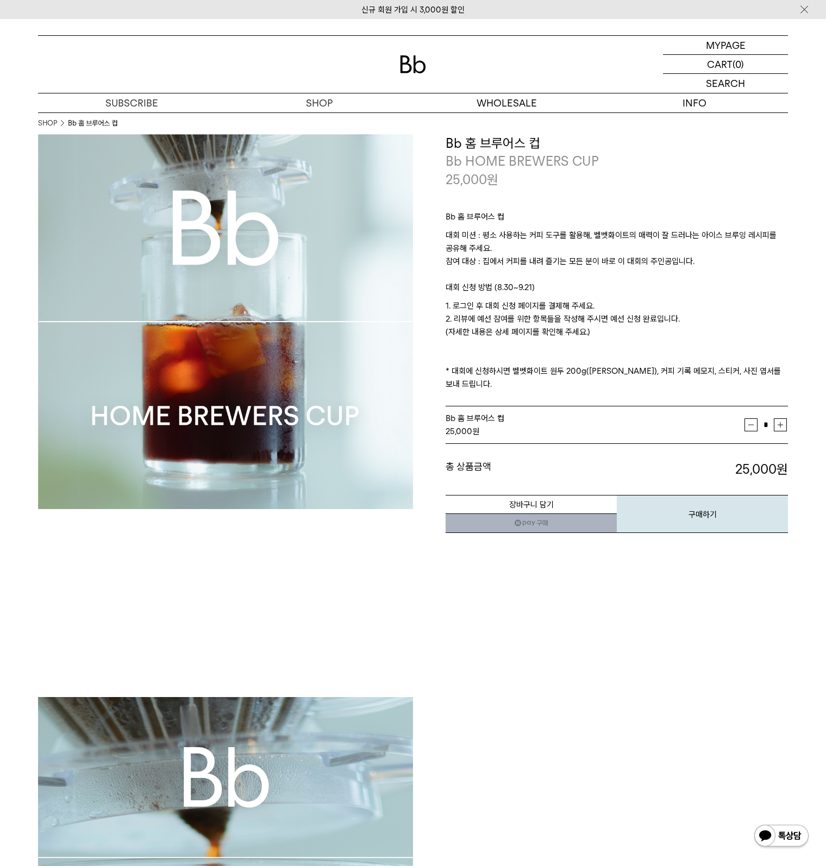
click at [781, 418] on button "증가" at bounding box center [779, 424] width 13 height 13
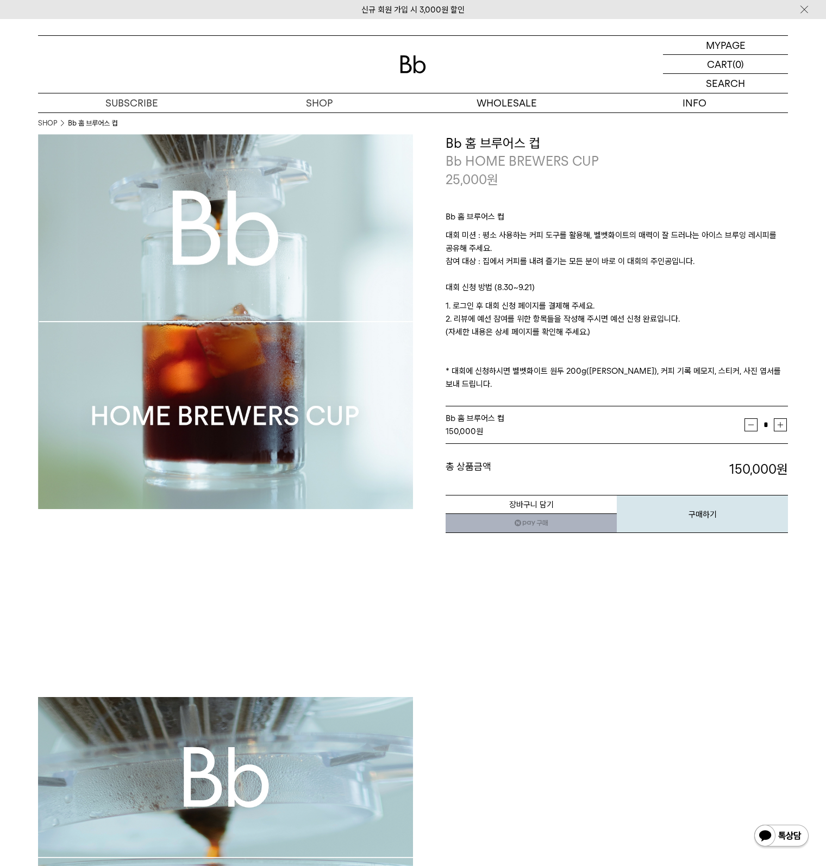
click at [781, 418] on button "증가" at bounding box center [779, 424] width 13 height 13
click at [764, 417] on input "*" at bounding box center [765, 425] width 16 height 16
click at [696, 479] on div "장바구니 담기 찜하기 NAVER 네이버 ID로 간편구매 네이버페이 네이버페이 구매하기 찜하기 이전 이벤트 네이버페이 다음 구매하기" at bounding box center [616, 506] width 342 height 55
click at [764, 417] on input "**" at bounding box center [765, 425] width 16 height 16
type input "*"
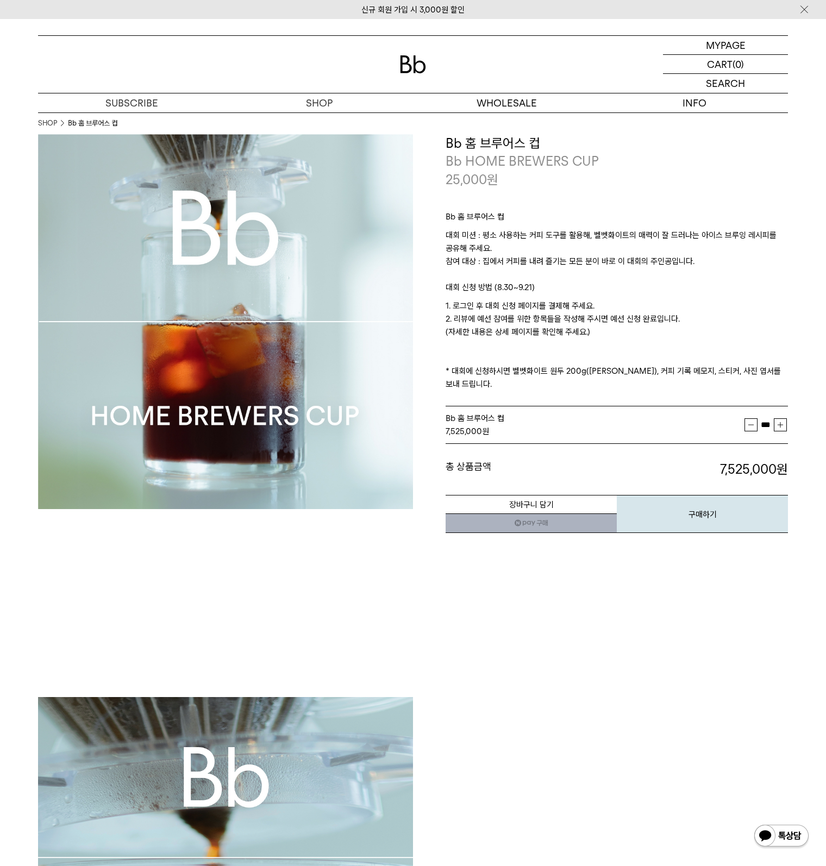
click at [770, 417] on input "***" at bounding box center [765, 425] width 16 height 16
type input "*"
type input "***"
click at [760, 340] on p "1. 로그인 후 대회 신청 페이지를 결제해 주세요. 2. 리뷰에 예선 참여를 위한 항목들을 작성해 주시면 예선 신청 완료입니다. (자세한 내용…" at bounding box center [616, 344] width 342 height 91
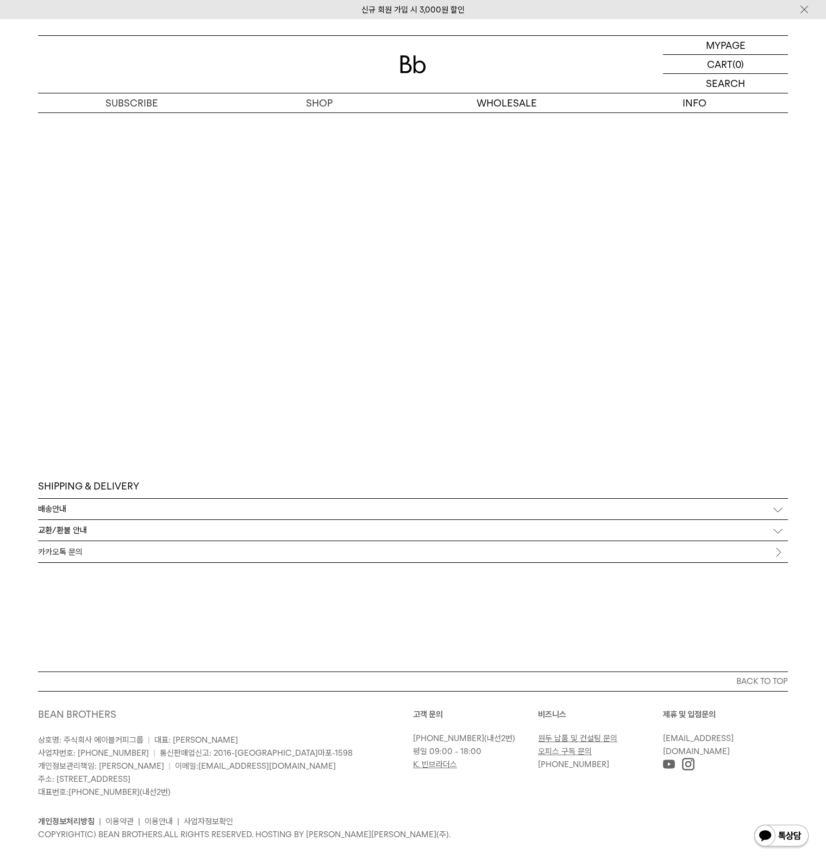
scroll to position [5116, 0]
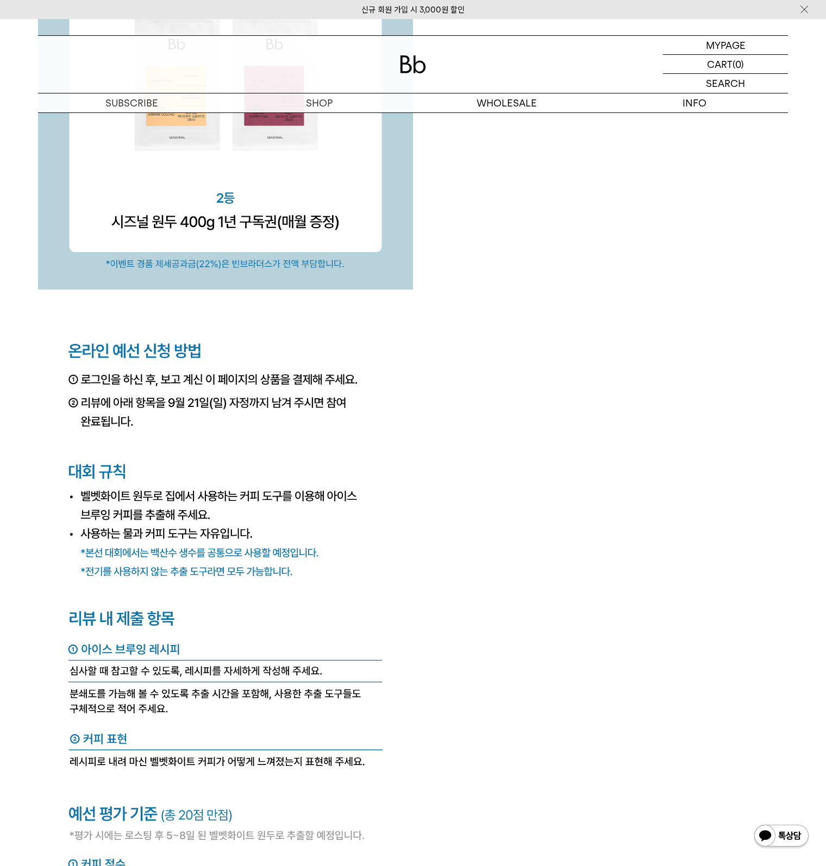
scroll to position [3758, 0]
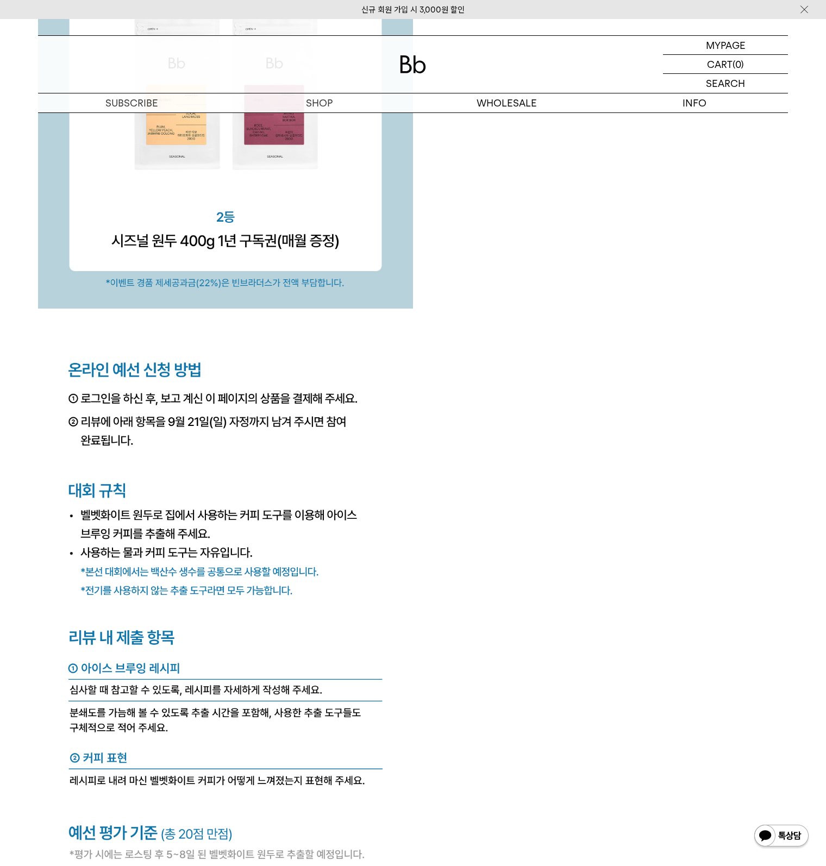
drag, startPoint x: 515, startPoint y: 369, endPoint x: 505, endPoint y: 339, distance: 30.9
